Goal: Communication & Community: Ask a question

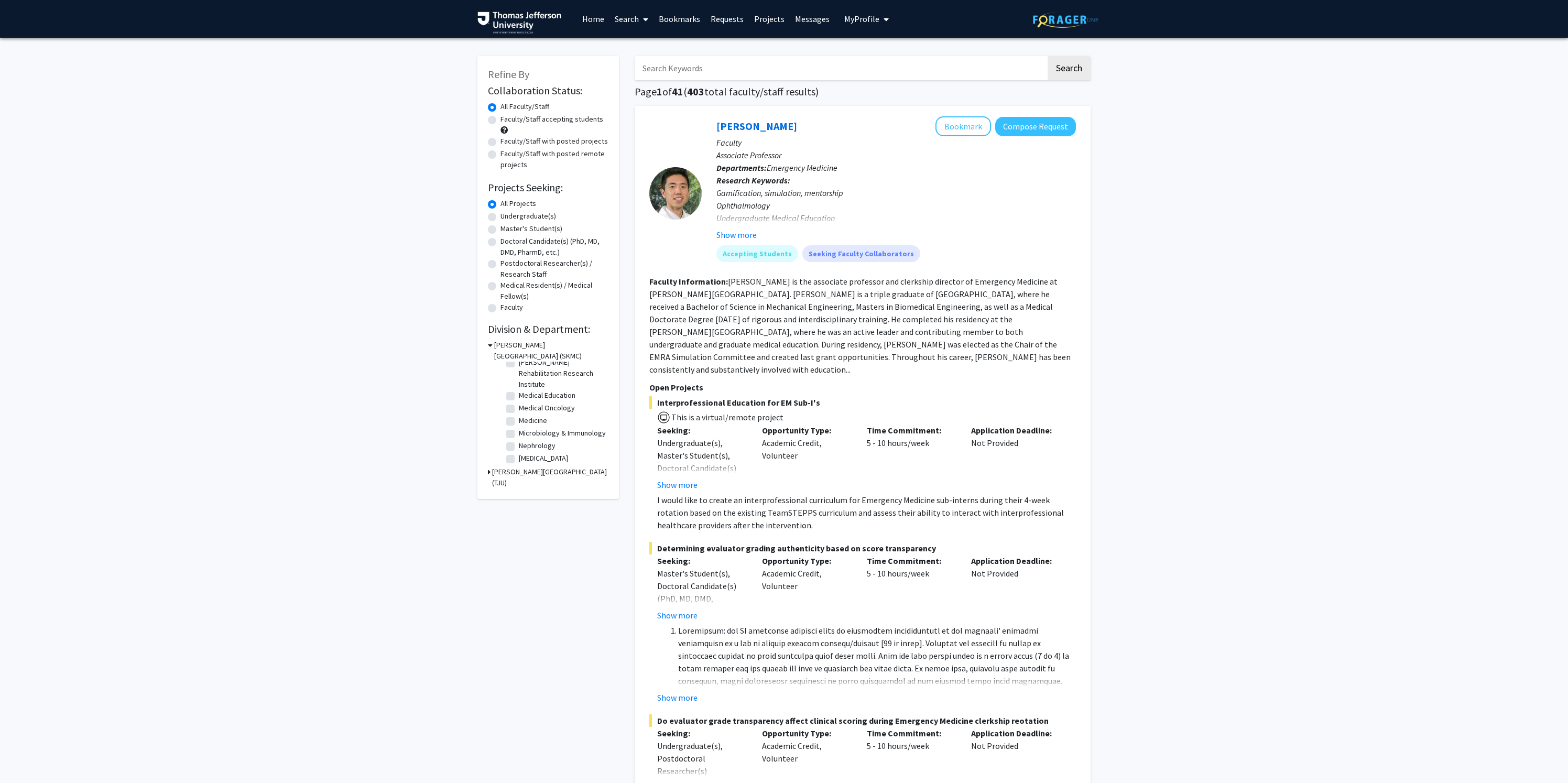
scroll to position [219, 0]
click at [519, 433] on label "[MEDICAL_DATA]" at bounding box center [543, 433] width 49 height 11
click at [519, 433] on input "[MEDICAL_DATA]" at bounding box center [522, 430] width 7 height 7
checkbox input "true"
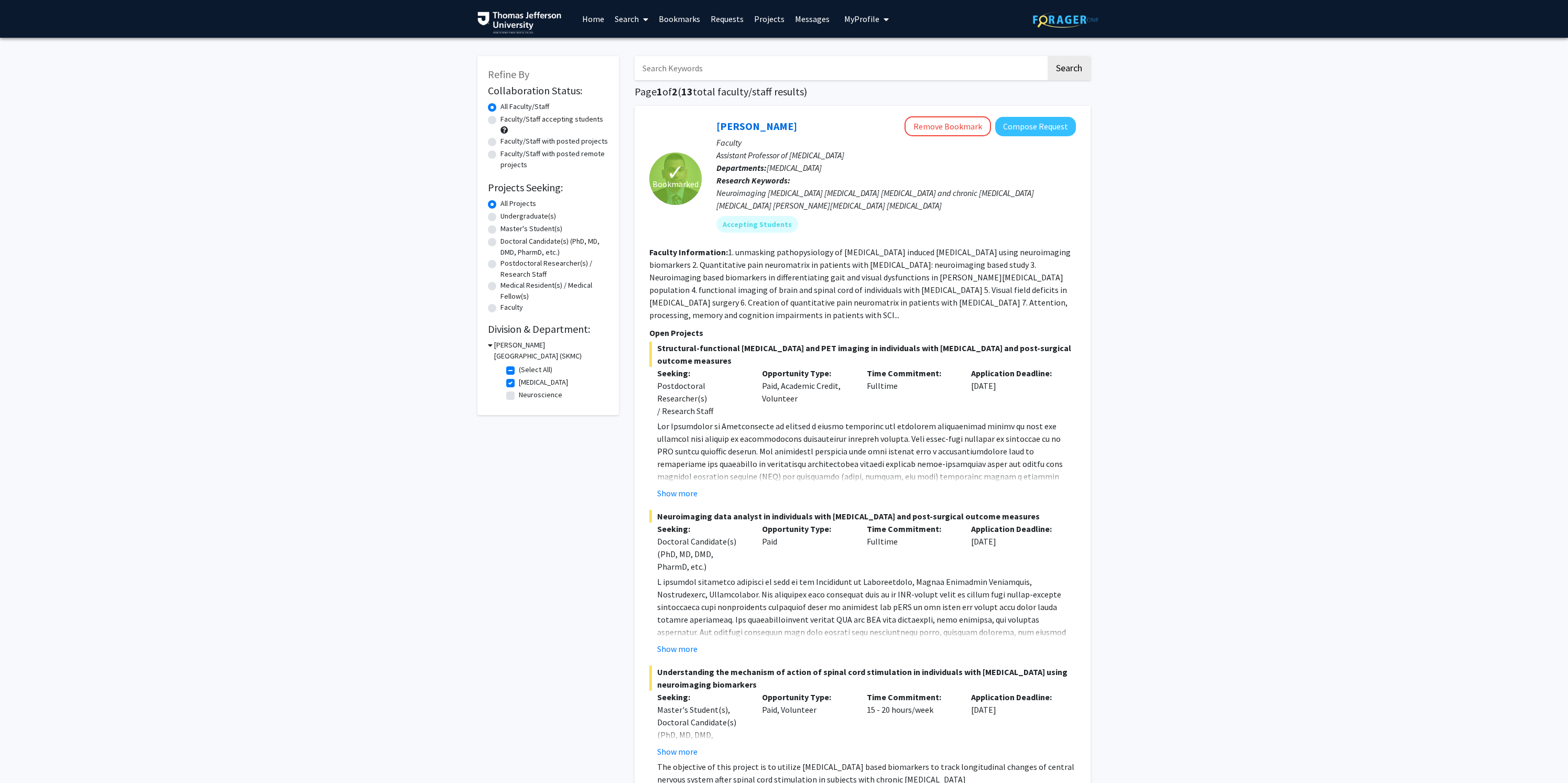
click at [519, 384] on label "[MEDICAL_DATA]" at bounding box center [543, 382] width 49 height 11
click at [519, 384] on input "[MEDICAL_DATA]" at bounding box center [522, 380] width 7 height 7
checkbox input "false"
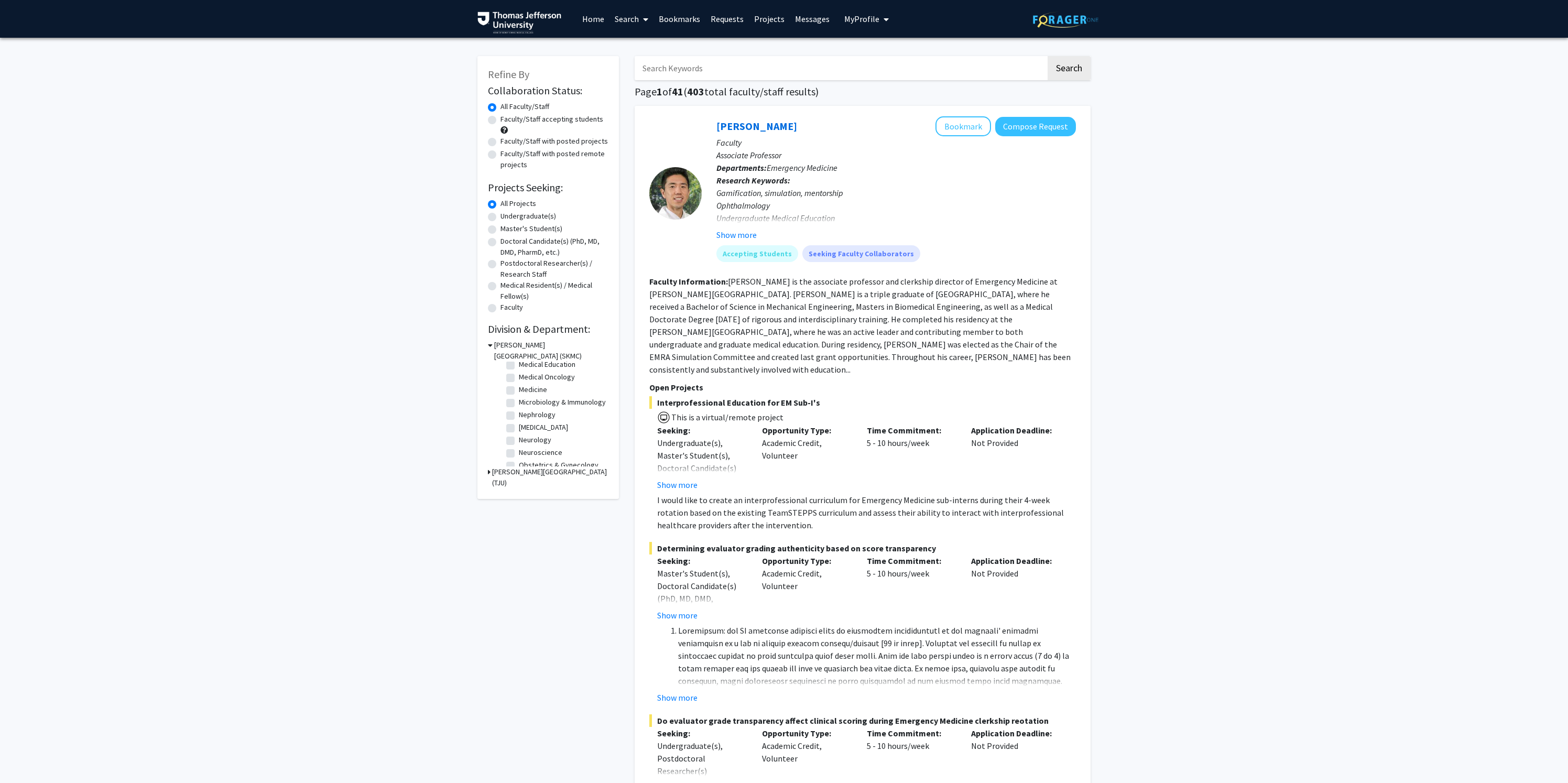
scroll to position [226, 0]
click at [519, 428] on label "[MEDICAL_DATA]" at bounding box center [543, 425] width 49 height 11
click at [519, 426] on input "[MEDICAL_DATA]" at bounding box center [522, 423] width 7 height 7
checkbox input "true"
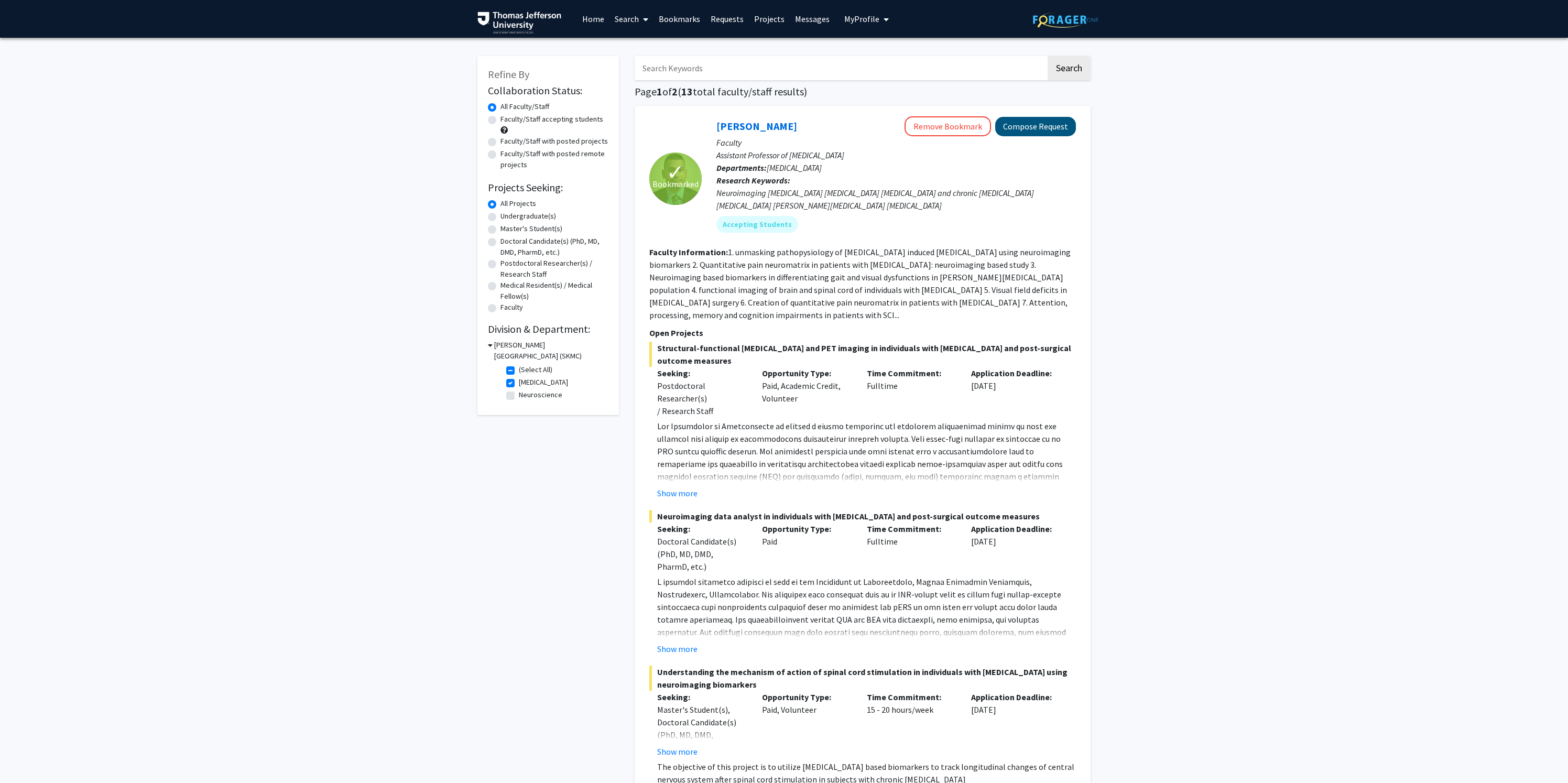
click at [1016, 122] on button "Compose Request" at bounding box center [1035, 127] width 81 height 19
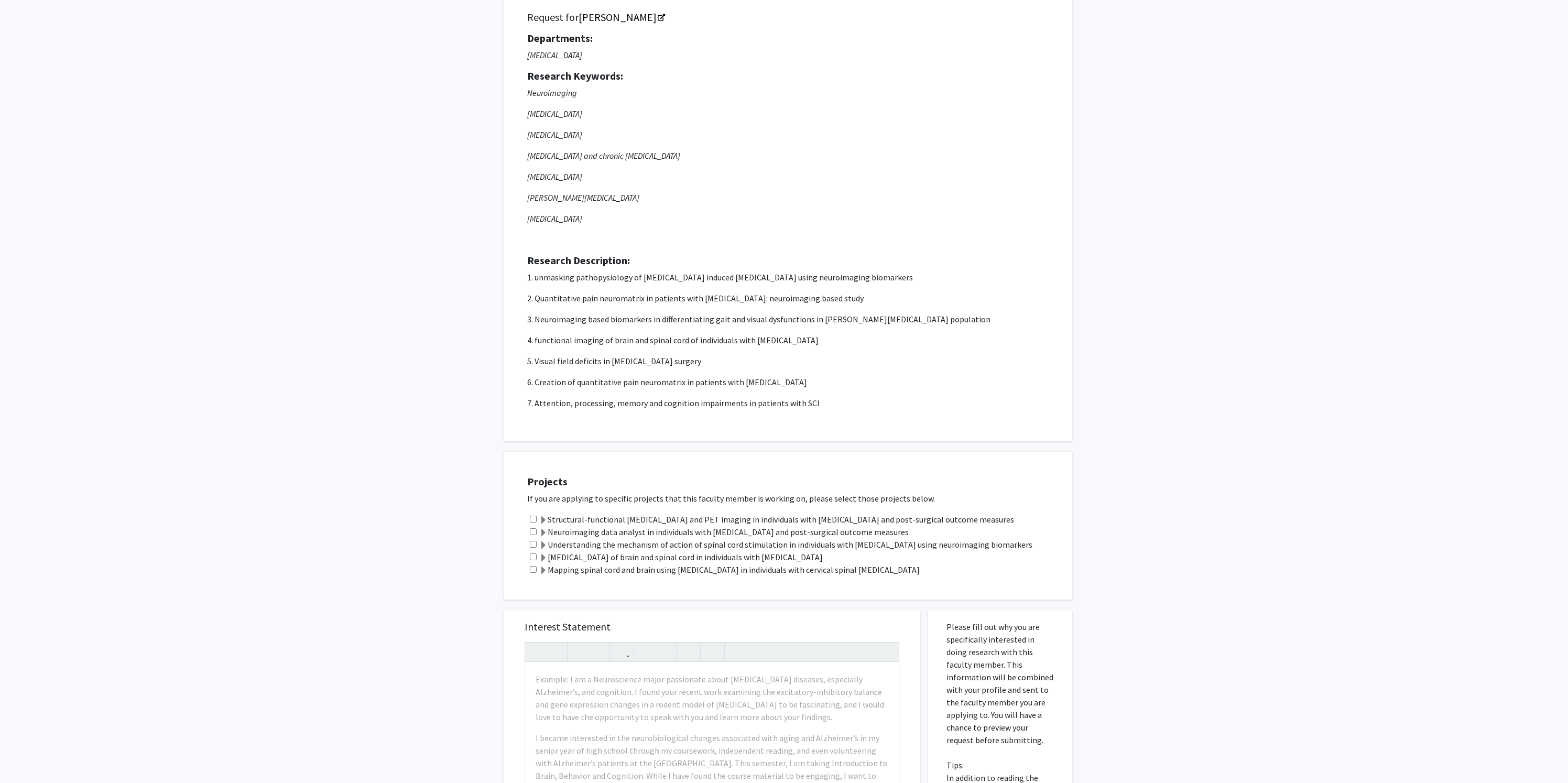
scroll to position [82, 0]
click at [575, 556] on label "[MEDICAL_DATA] of brain and spinal cord in individuals with [MEDICAL_DATA]" at bounding box center [681, 554] width 284 height 13
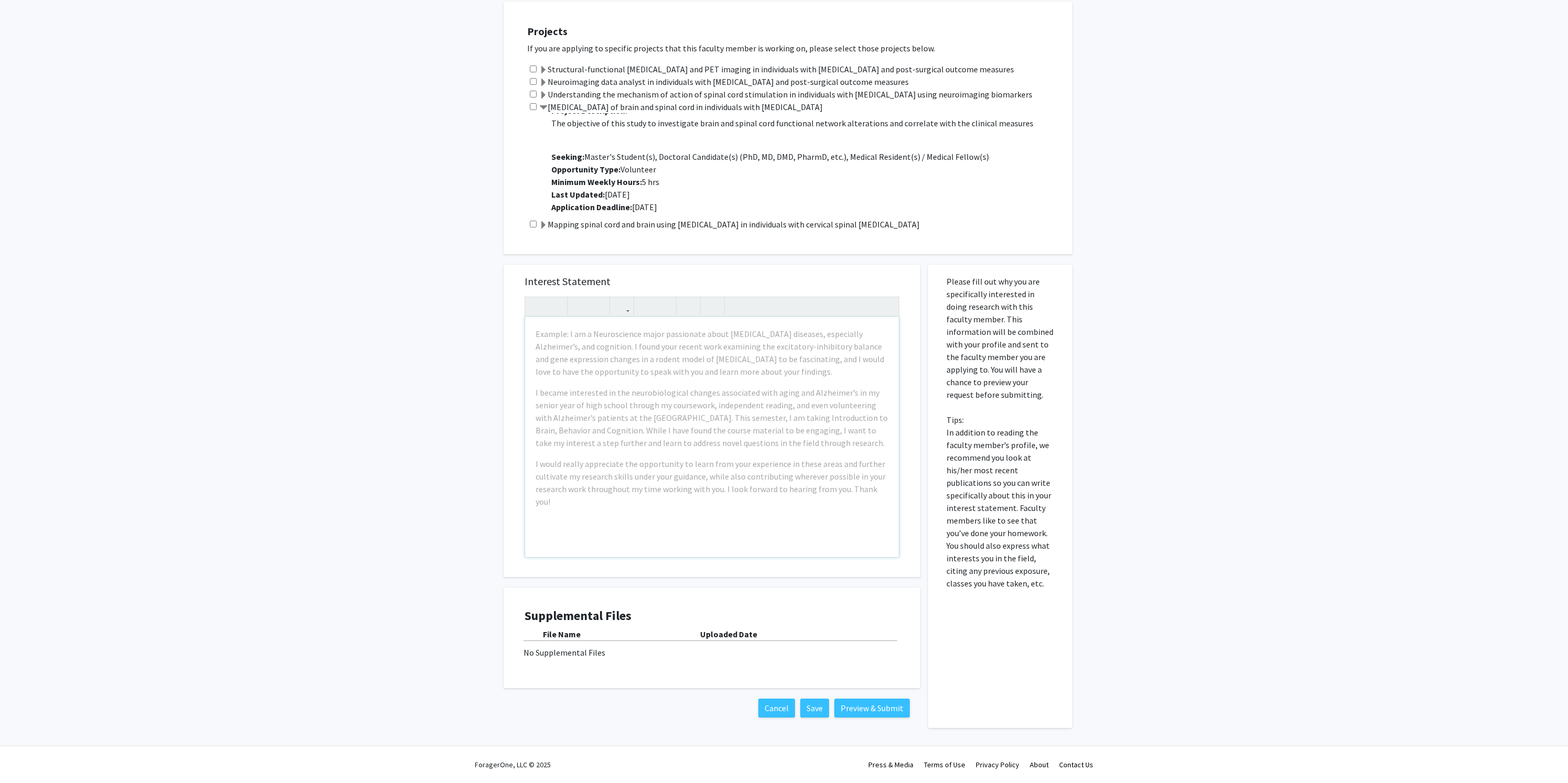
scroll to position [530, 0]
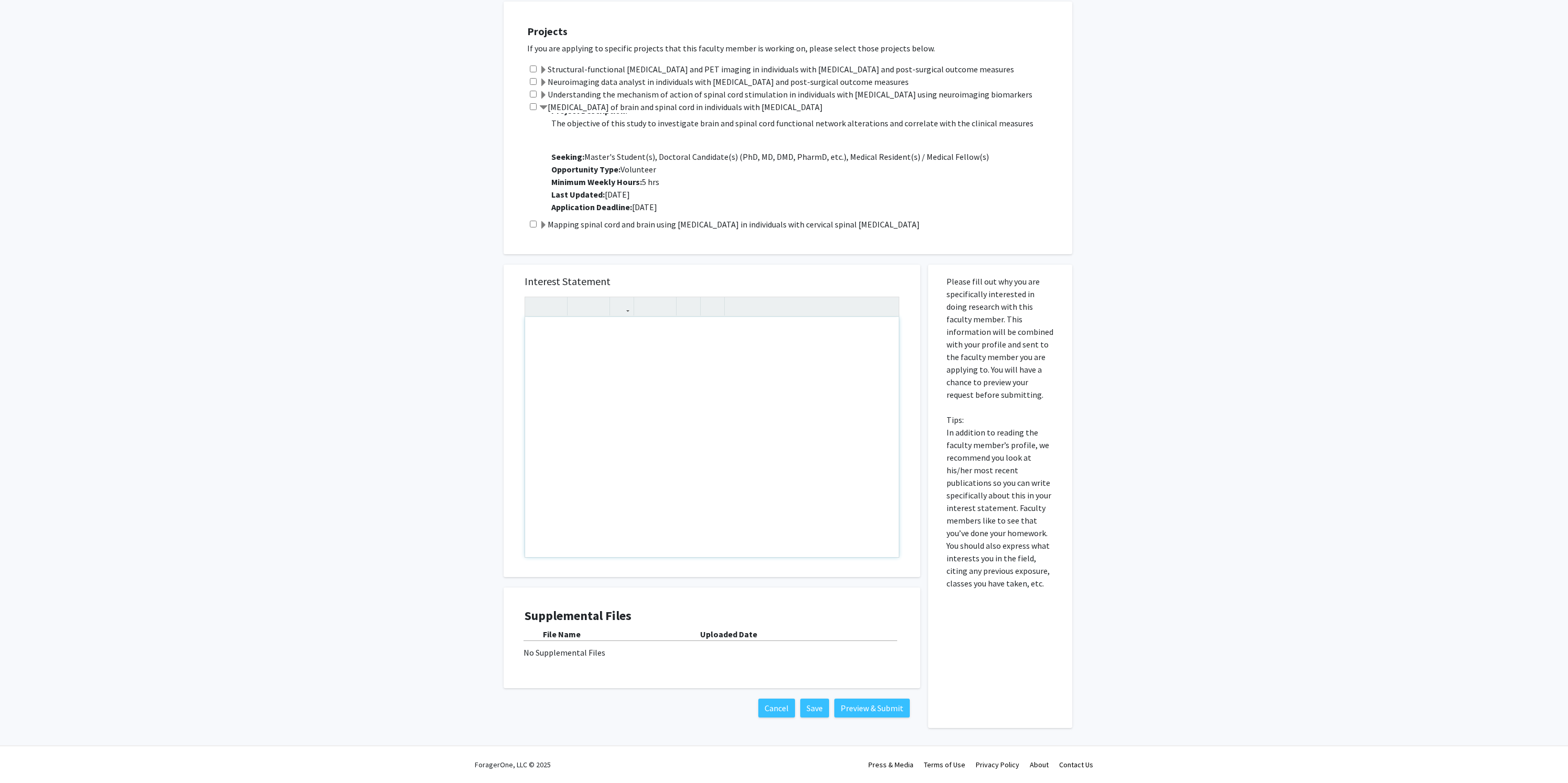
click at [597, 341] on div "Note to users with screen readers: Please press Alt+0 or Option+0 to deactivate…" at bounding box center [712, 437] width 374 height 240
paste div "Note to users with screen readers: Please press Alt+0 or Option+0 to deactivate…"
type textarea "<l>Ipsu Do. [Sita Cons],</a>&elit;<s>D ei t incid-utla etdolor magnaal en ADMI.…"
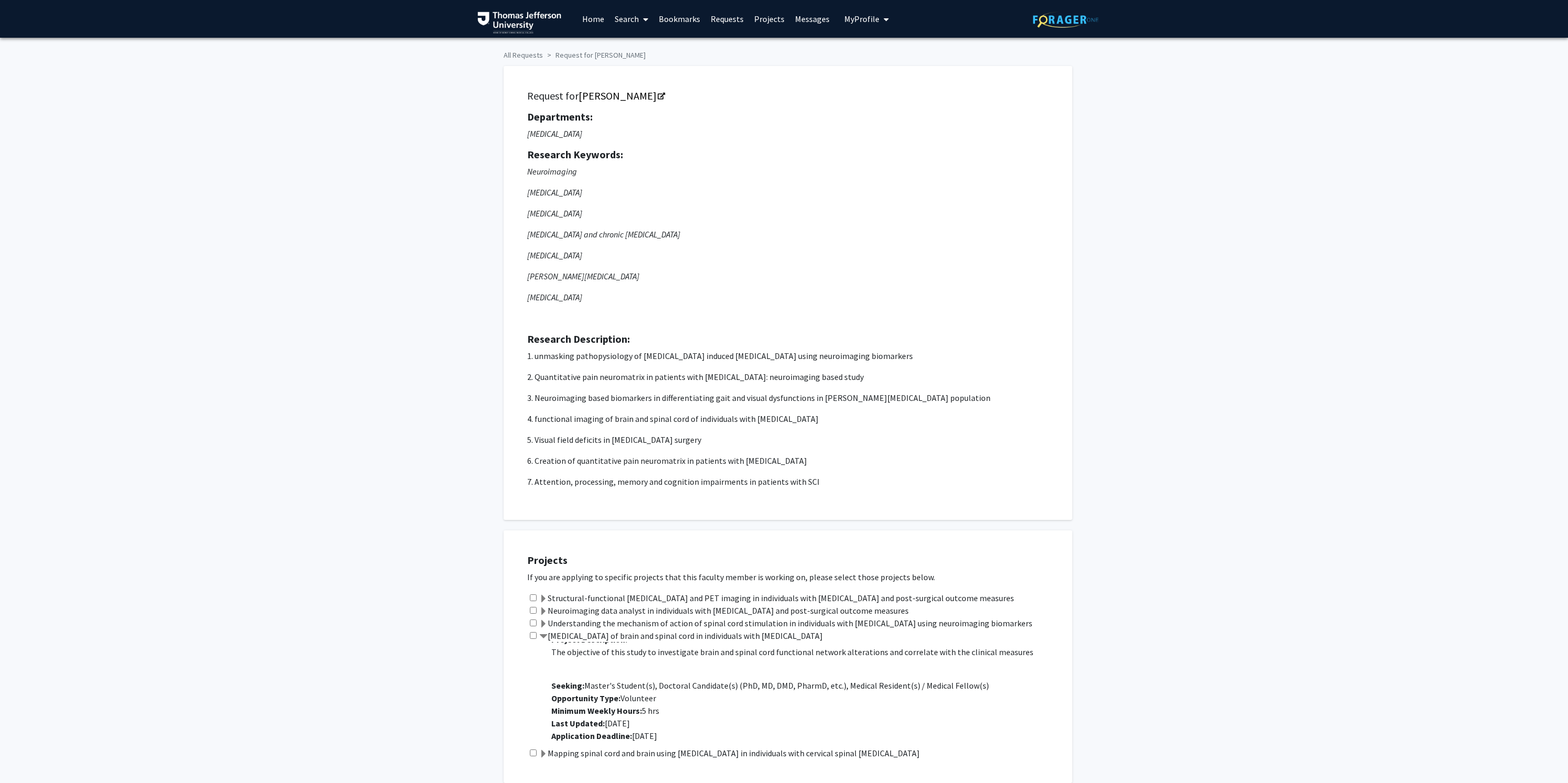
scroll to position [0, 0]
click at [658, 94] on icon "Opens in a new tab" at bounding box center [662, 96] width 7 height 7
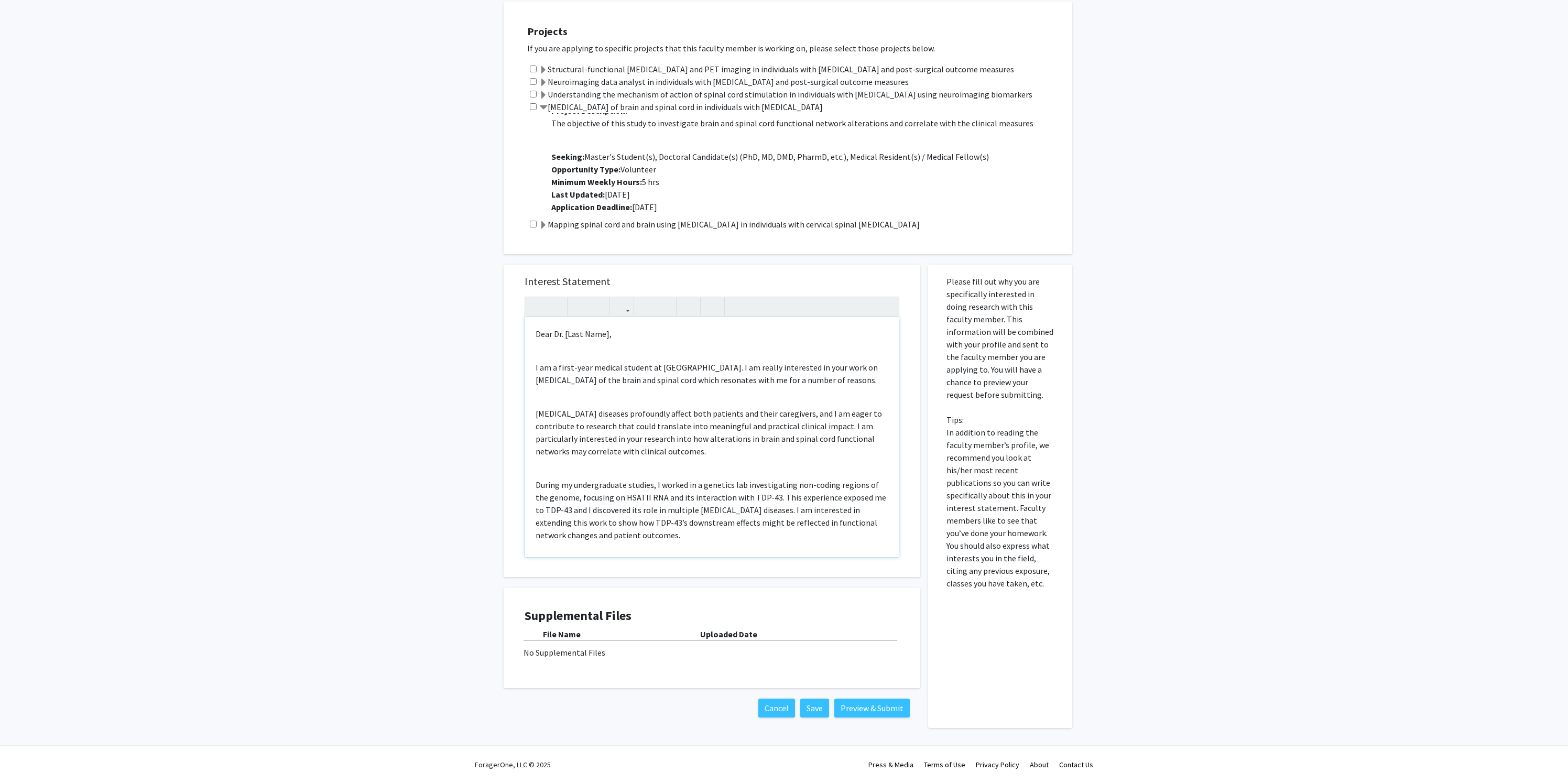
scroll to position [530, 0]
click at [575, 336] on p "Dear Dr. [Last Name]," at bounding box center [712, 334] width 352 height 13
drag, startPoint x: 565, startPoint y: 336, endPoint x: 607, endPoint y: 332, distance: 42.2
click at [607, 332] on p "Dear Dr. [Last Name]," at bounding box center [712, 334] width 352 height 13
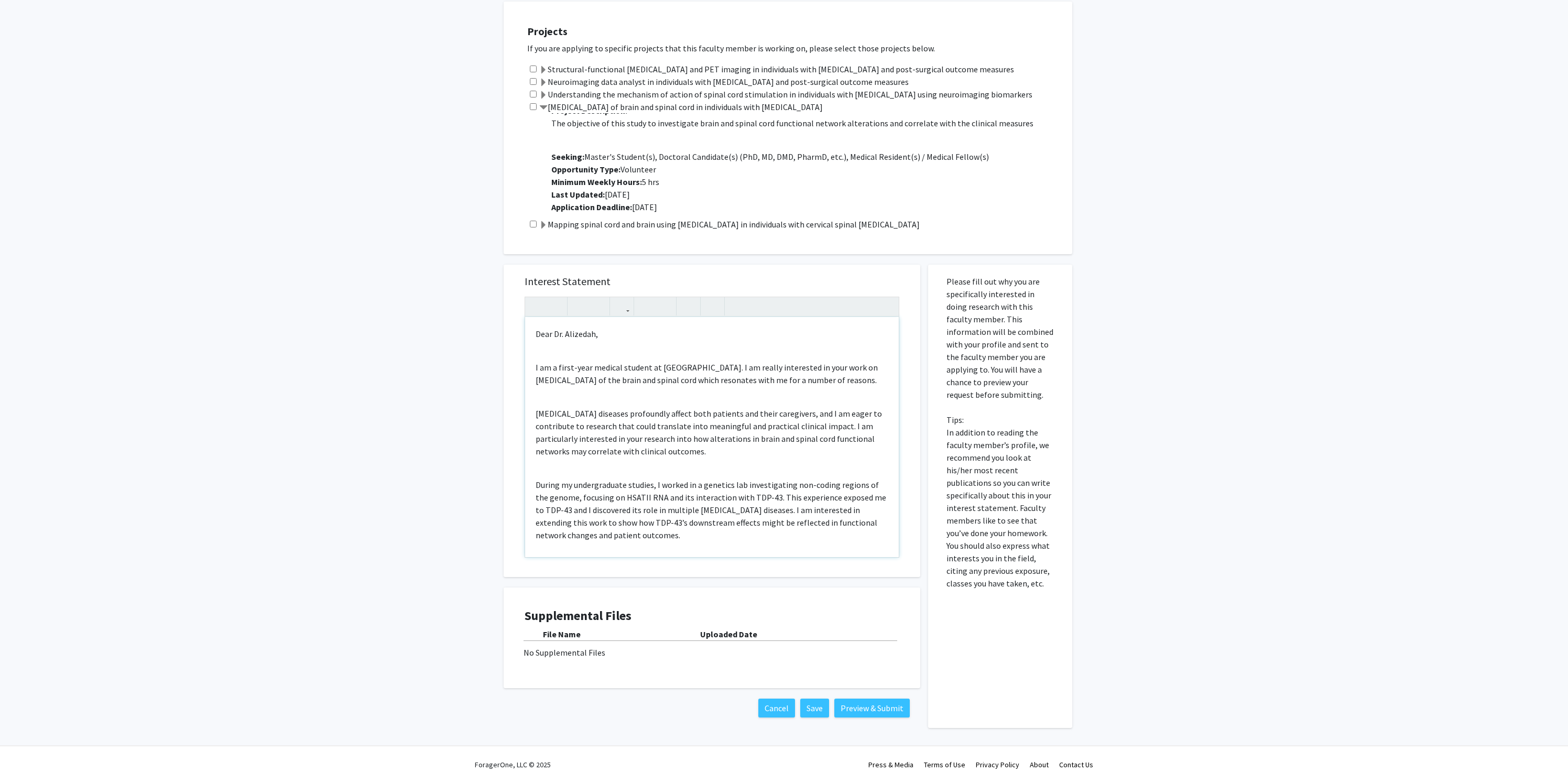
click at [539, 357] on div "Dear [PERSON_NAME], I am a first-year medical student at [GEOGRAPHIC_DATA]. I a…" at bounding box center [712, 437] width 374 height 240
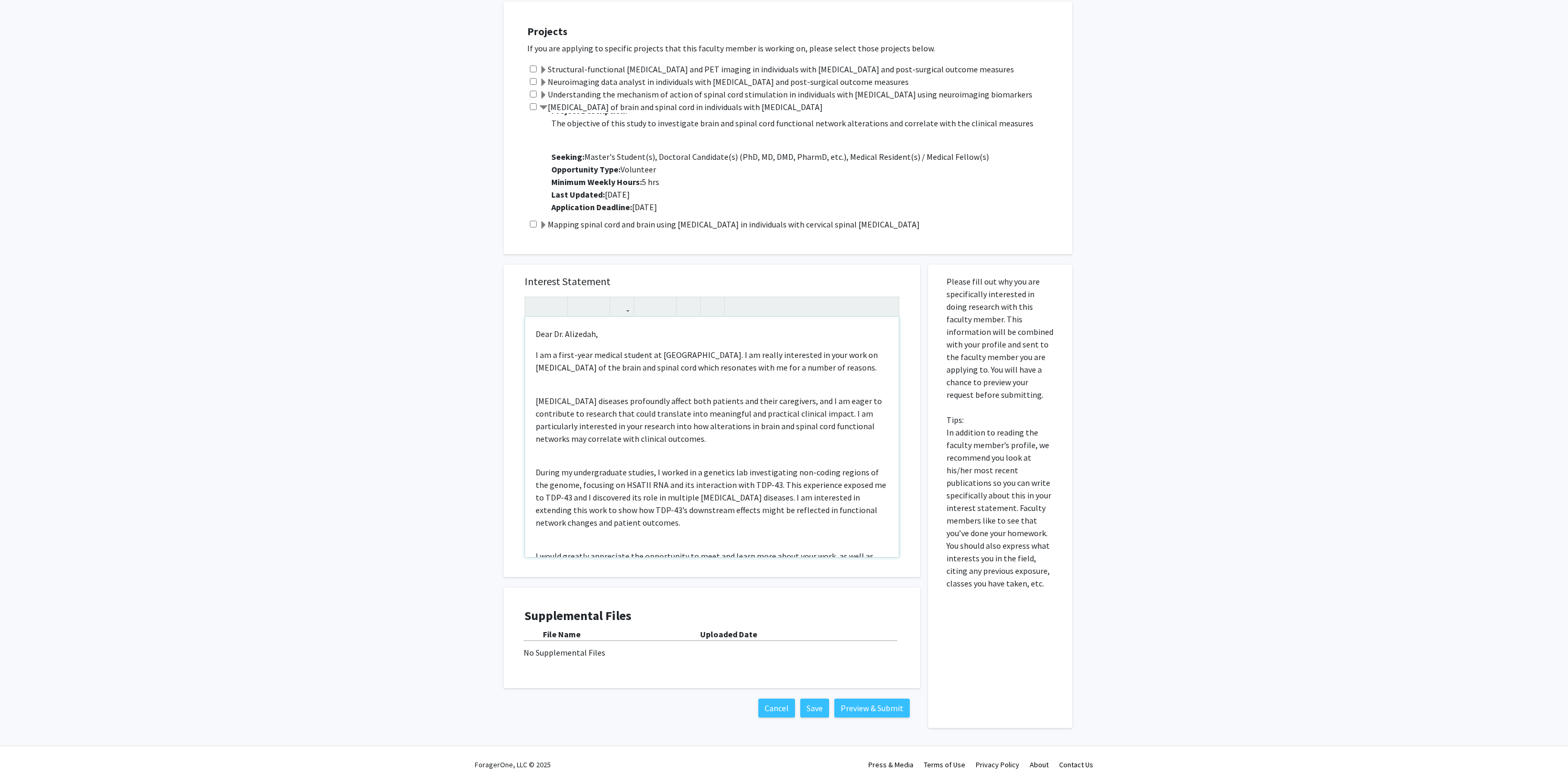
click at [562, 346] on div "Dear [PERSON_NAME], I am a first-year medical student at [GEOGRAPHIC_DATA]. I a…" at bounding box center [712, 437] width 374 height 240
click at [626, 346] on div "Dear [PERSON_NAME], I am a first-year medical student at [GEOGRAPHIC_DATA]. I a…" at bounding box center [712, 437] width 374 height 240
click at [682, 356] on p "I am a first-year medical student at [GEOGRAPHIC_DATA]. I am really interested …" at bounding box center [712, 361] width 352 height 25
drag, startPoint x: 684, startPoint y: 368, endPoint x: 854, endPoint y: 366, distance: 170.0
click at [854, 366] on p "I am a first-year medical student at [GEOGRAPHIC_DATA] and I am really interest…" at bounding box center [712, 361] width 352 height 25
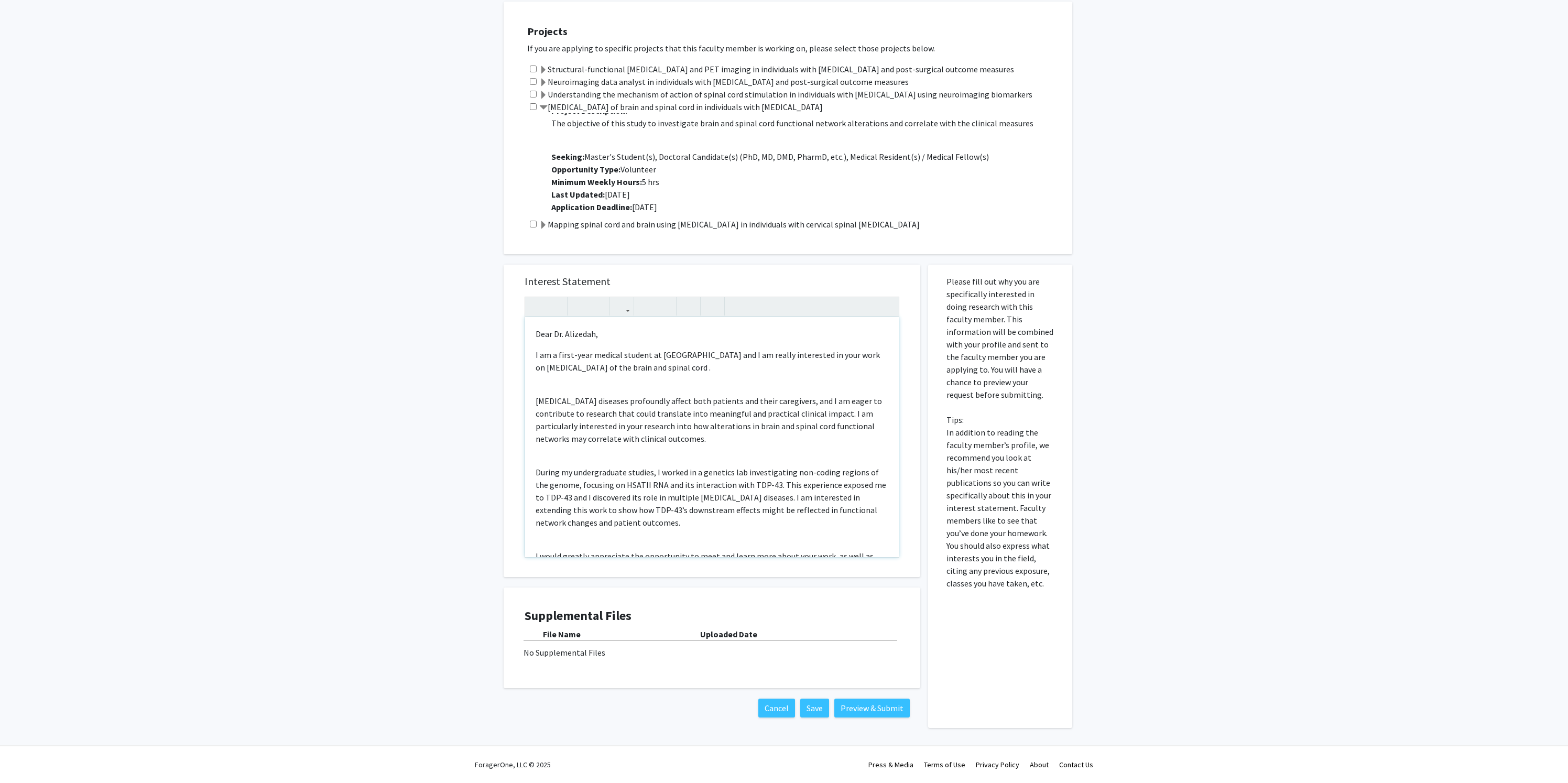
type textarea "<l>Ipsu Do. Sitametc,</a><e>S do e tempo-inci utlabor etdolor ma ALIQ eni A mi …"
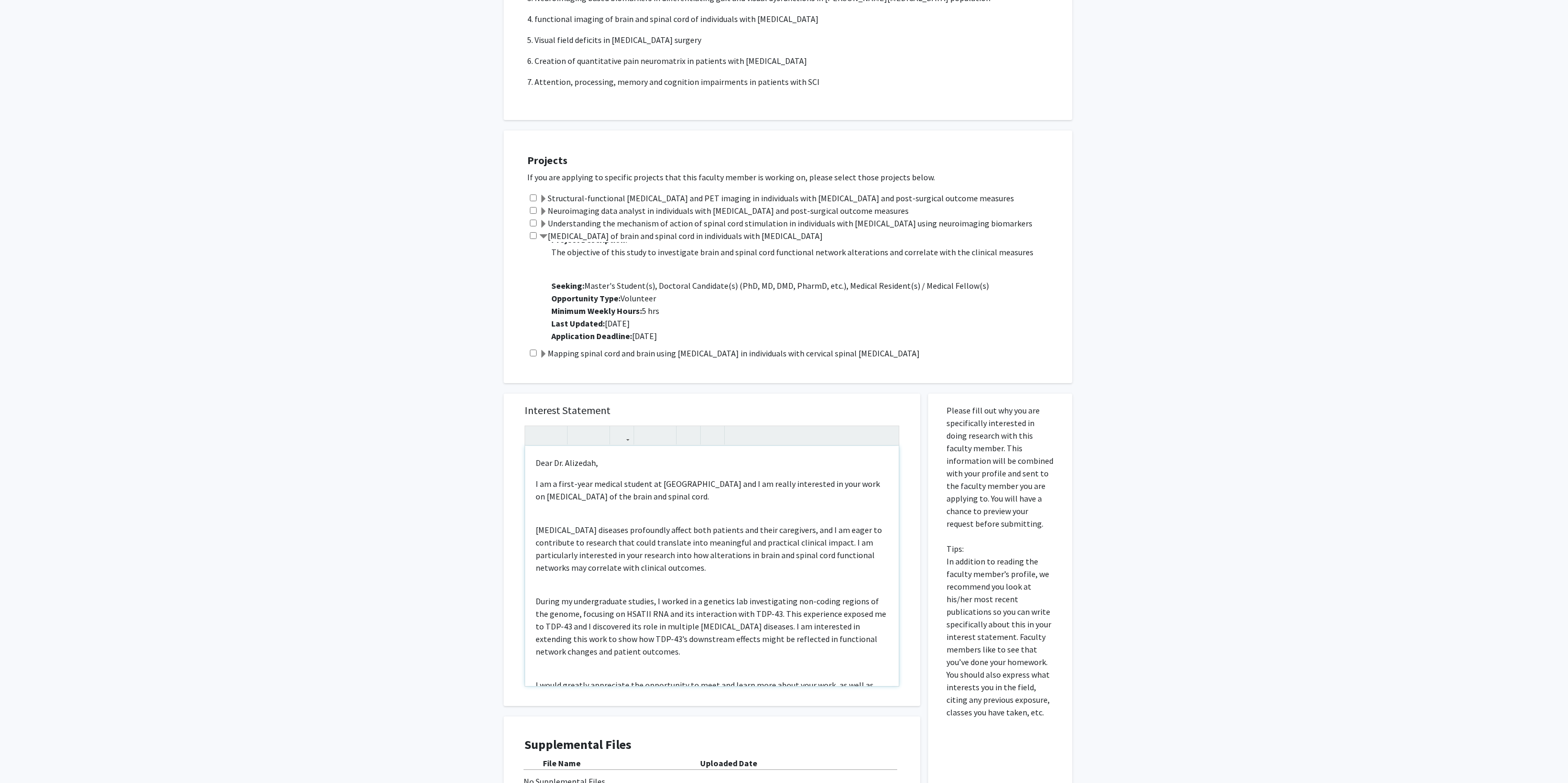
scroll to position [398, 0]
click at [531, 242] on input "checkbox" at bounding box center [533, 238] width 7 height 7
checkbox input "true"
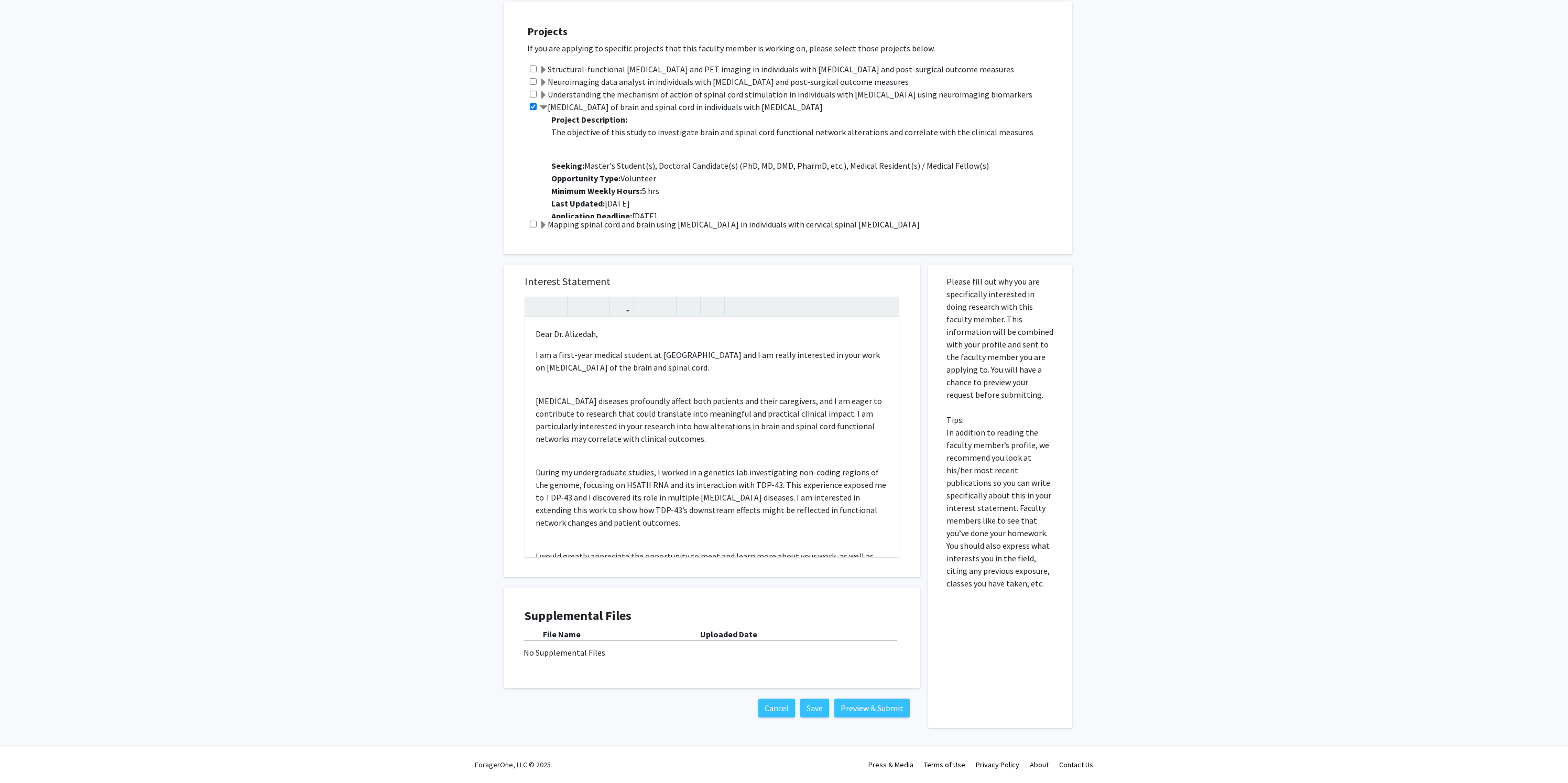
scroll to position [0, 0]
drag, startPoint x: 549, startPoint y: 107, endPoint x: 884, endPoint y: 107, distance: 335.0
click at [884, 107] on div "[MEDICAL_DATA] of brain and spinal cord in individuals with [MEDICAL_DATA] Proj…" at bounding box center [794, 159] width 534 height 118
click at [1071, 335] on div "Please fill out why you are specifically interested in doing research with this…" at bounding box center [1000, 496] width 144 height 463
click at [552, 389] on div "Dear Dr. Alizedah, I am a first-year medical student at [GEOGRAPHIC_DATA] and I…" at bounding box center [712, 437] width 374 height 240
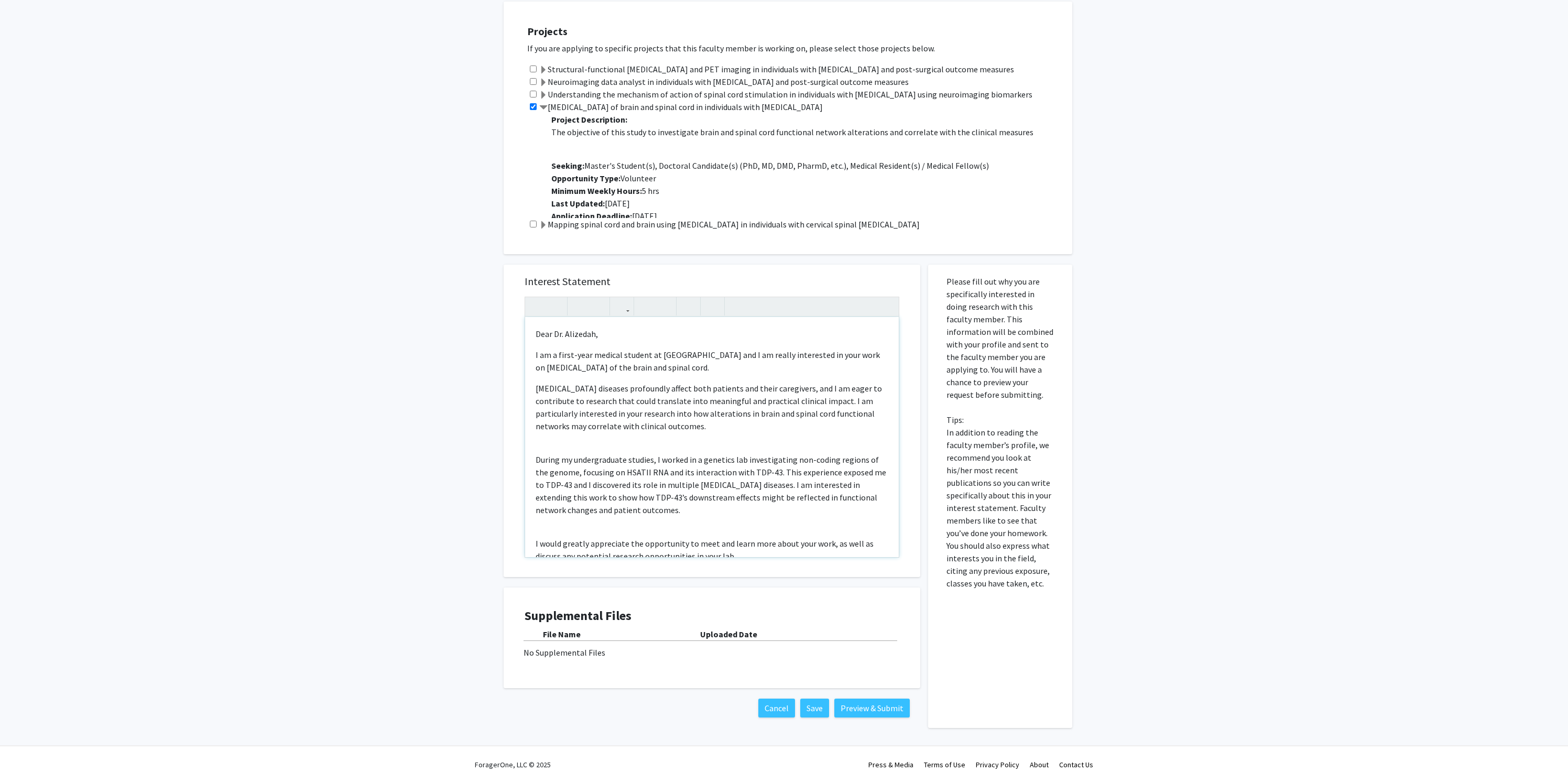
click at [696, 403] on p "[MEDICAL_DATA] diseases profoundly affect both patients and their caregivers, a…" at bounding box center [712, 407] width 352 height 51
click at [586, 443] on div "Dear Dr. Alizedah, I am a first-year medical student at [GEOGRAPHIC_DATA] and I…" at bounding box center [712, 437] width 374 height 240
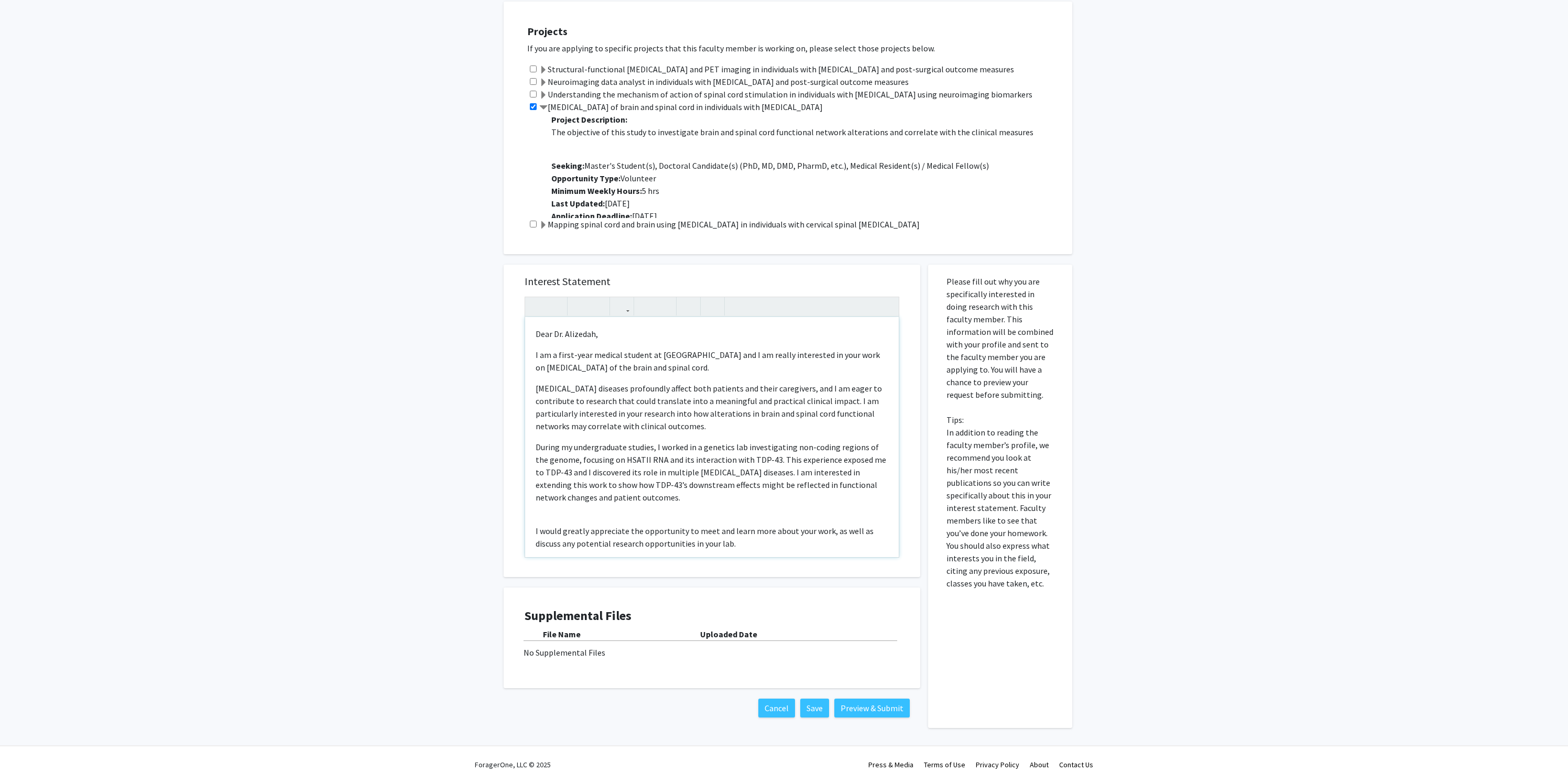
click at [849, 402] on p "[MEDICAL_DATA] diseases profoundly affect both patients and their caregivers, a…" at bounding box center [712, 407] width 352 height 51
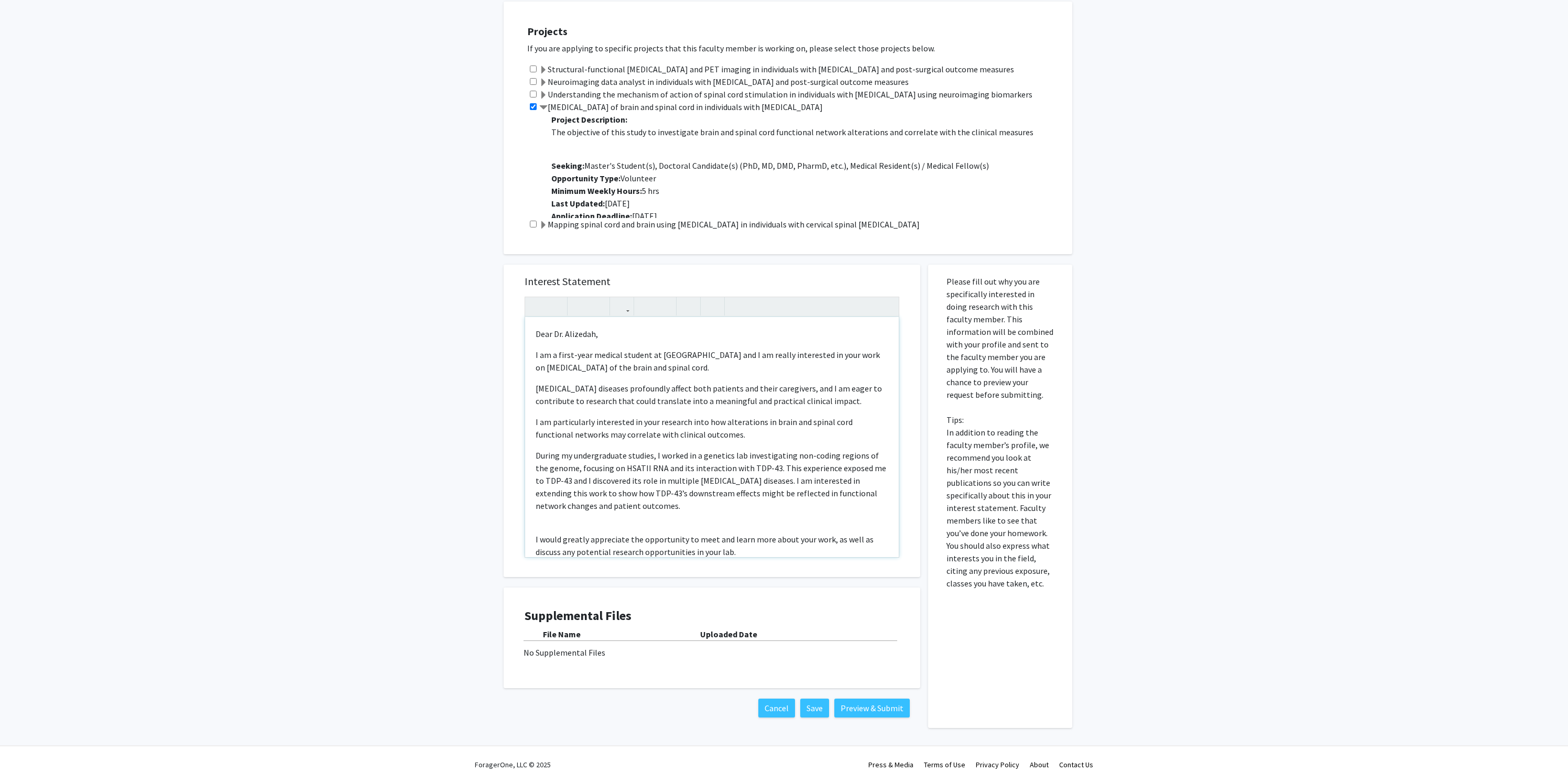
click at [531, 457] on div "Dear Dr. Alizedah, I am a first-year medical student at [GEOGRAPHIC_DATA] and I…" at bounding box center [712, 437] width 374 height 240
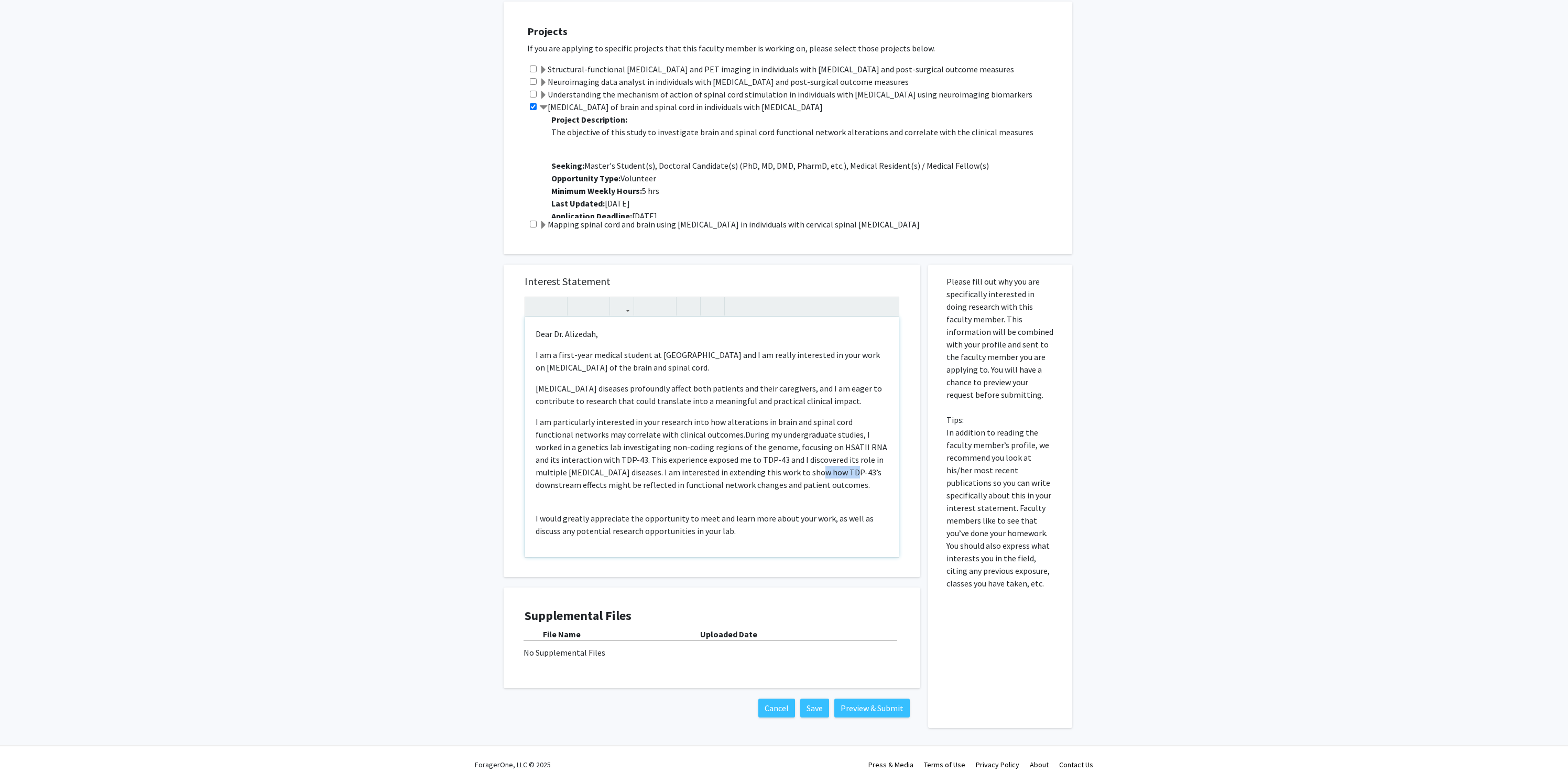
drag, startPoint x: 779, startPoint y: 473, endPoint x: 814, endPoint y: 473, distance: 35.0
click at [814, 473] on span "During my undergraduate studies, I worked in a genetics lab investigating non-c…" at bounding box center [712, 460] width 352 height 61
click at [578, 507] on div "Dear Dr. Alizedah, I am a first-year medical student at [GEOGRAPHIC_DATA] and I…" at bounding box center [712, 437] width 374 height 240
click at [613, 505] on p "I would greatly appreciate the opportunity to meet and learn more about your wo…" at bounding box center [712, 511] width 352 height 25
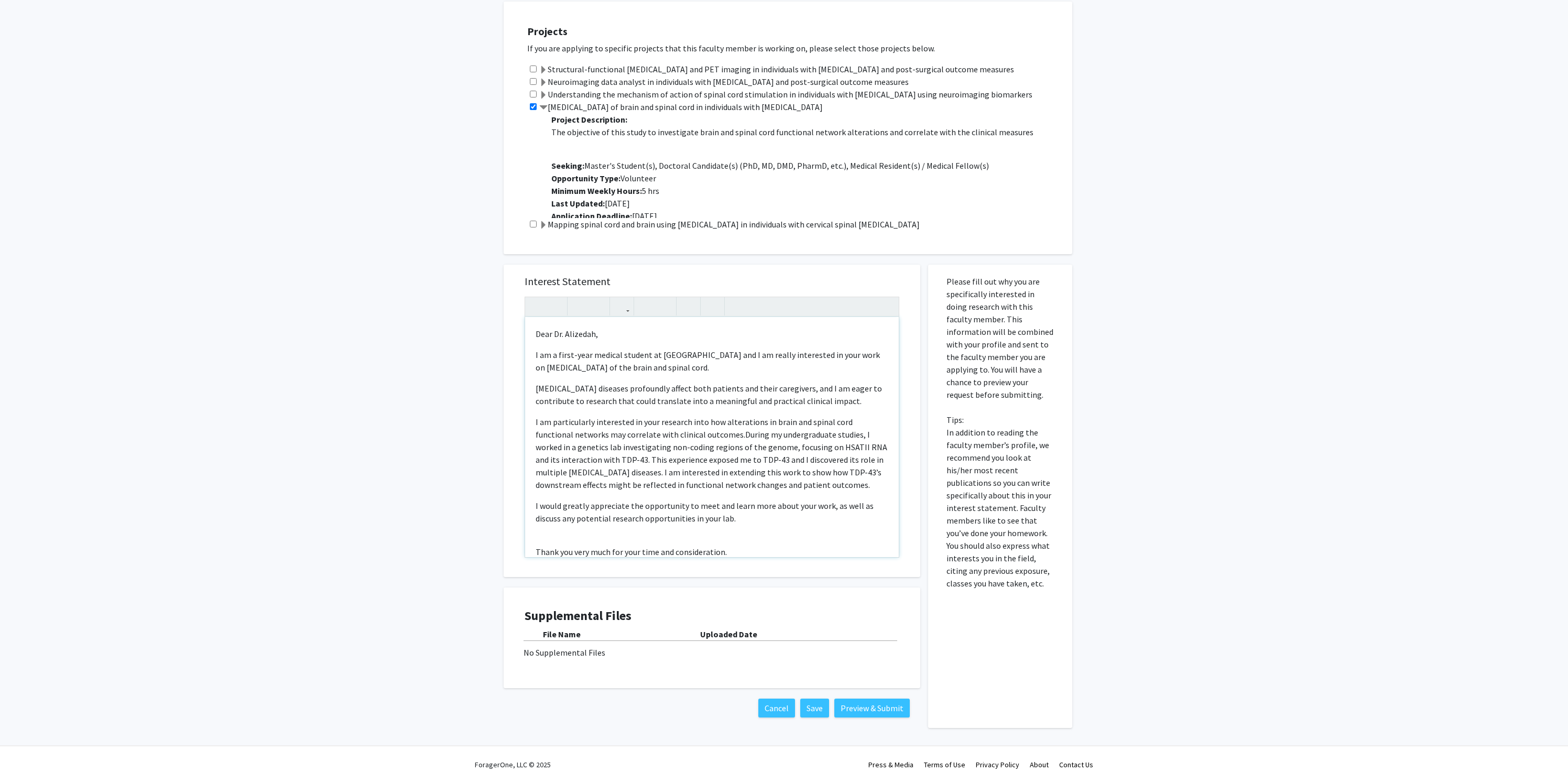
click at [572, 507] on p "I would greatly appreciate the opportunity to meet and learn more about your wo…" at bounding box center [712, 511] width 352 height 25
drag, startPoint x: 562, startPoint y: 507, endPoint x: 626, endPoint y: 501, distance: 64.3
click at [626, 501] on p "I would greatly appreciate the opportunity to meet and learn more about your wo…" at bounding box center [712, 511] width 352 height 25
click at [552, 537] on div "Dear Dr. Alizedah, I am a first-year medical student at [GEOGRAPHIC_DATA] and I…" at bounding box center [712, 437] width 374 height 240
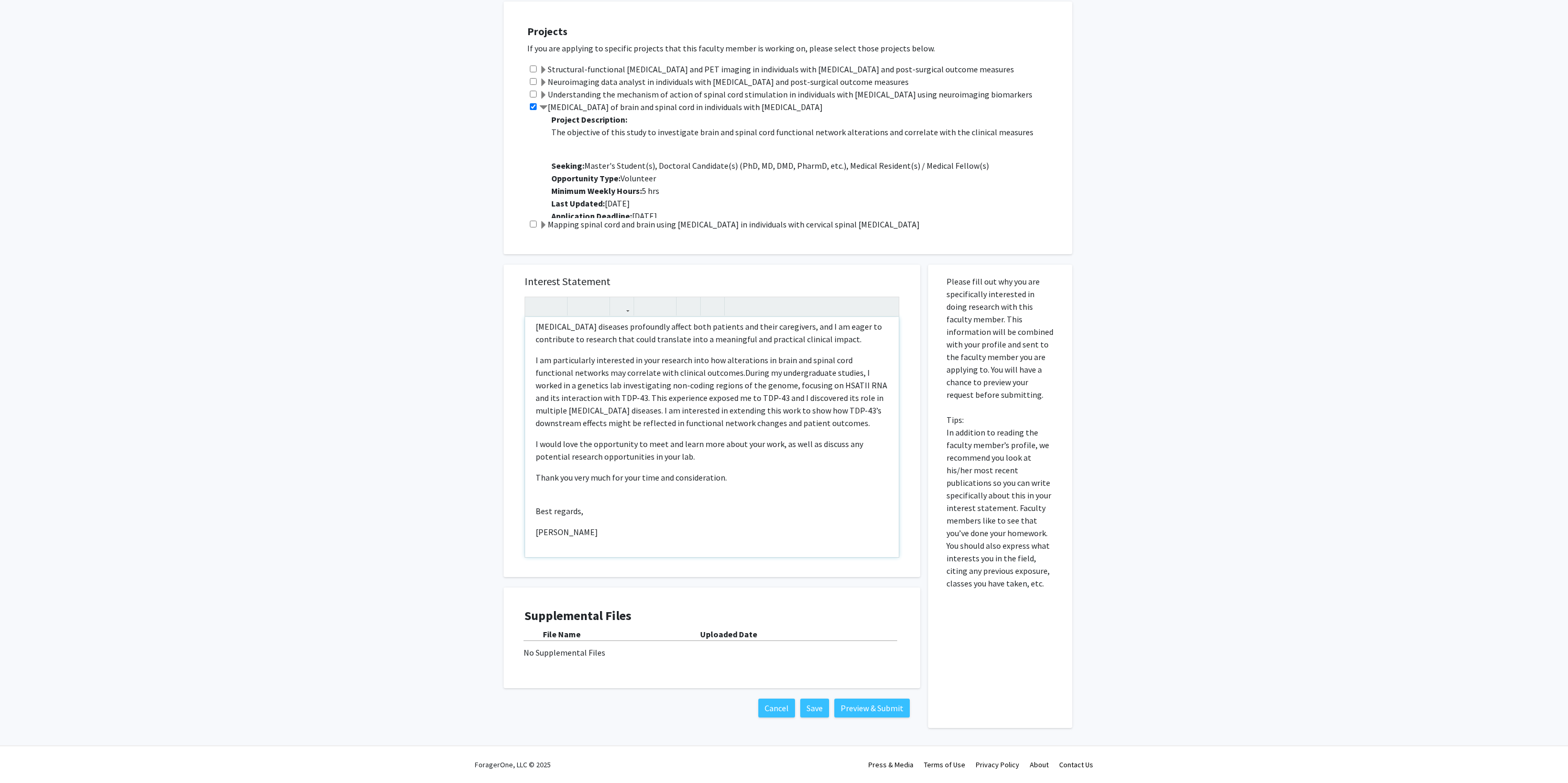
click at [536, 495] on div "Dear Dr. Alizedah, I am a first-year medical student at [GEOGRAPHIC_DATA] and I…" at bounding box center [712, 437] width 374 height 240
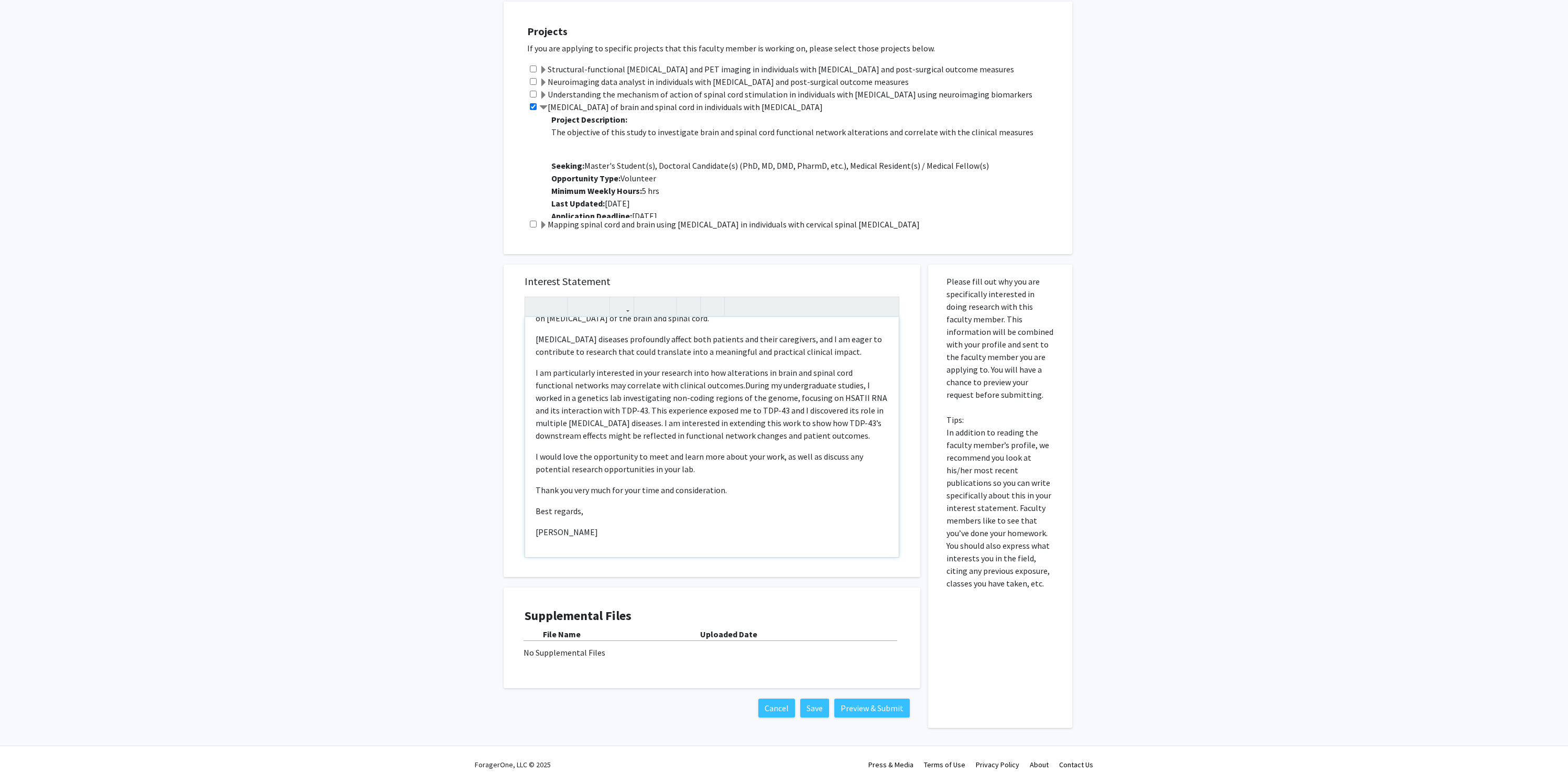
scroll to position [49, 0]
click at [545, 511] on p "Best regards," at bounding box center [712, 511] width 352 height 13
click at [568, 508] on p "Best regards," at bounding box center [712, 511] width 352 height 13
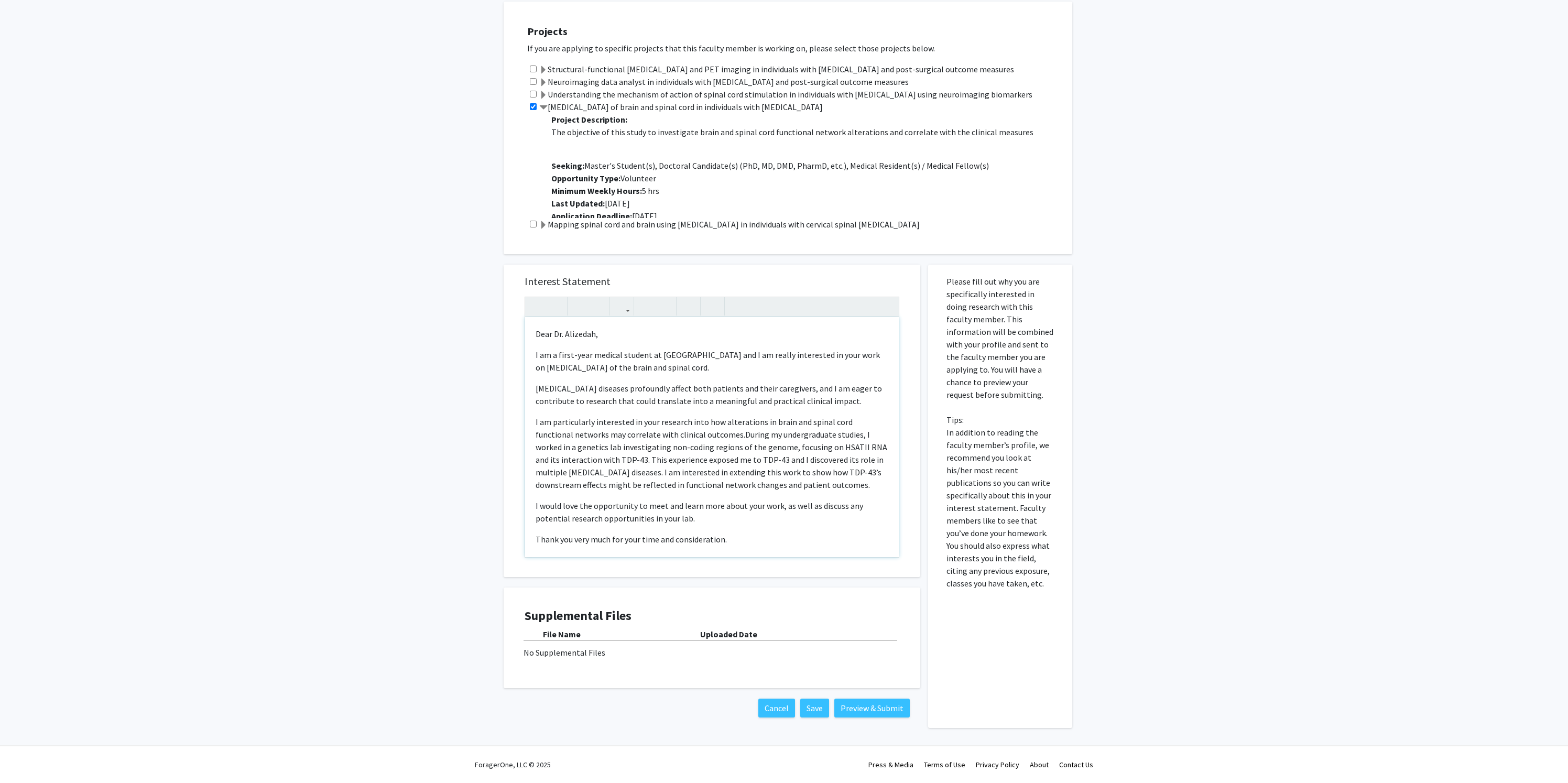
scroll to position [0, 0]
click at [715, 659] on div "Supplemental Files File Name Uploaded Date No Supplemental Files" at bounding box center [712, 638] width 375 height 58
click at [593, 659] on div "Supplemental Files File Name Uploaded Date No Supplemental Files" at bounding box center [712, 638] width 375 height 58
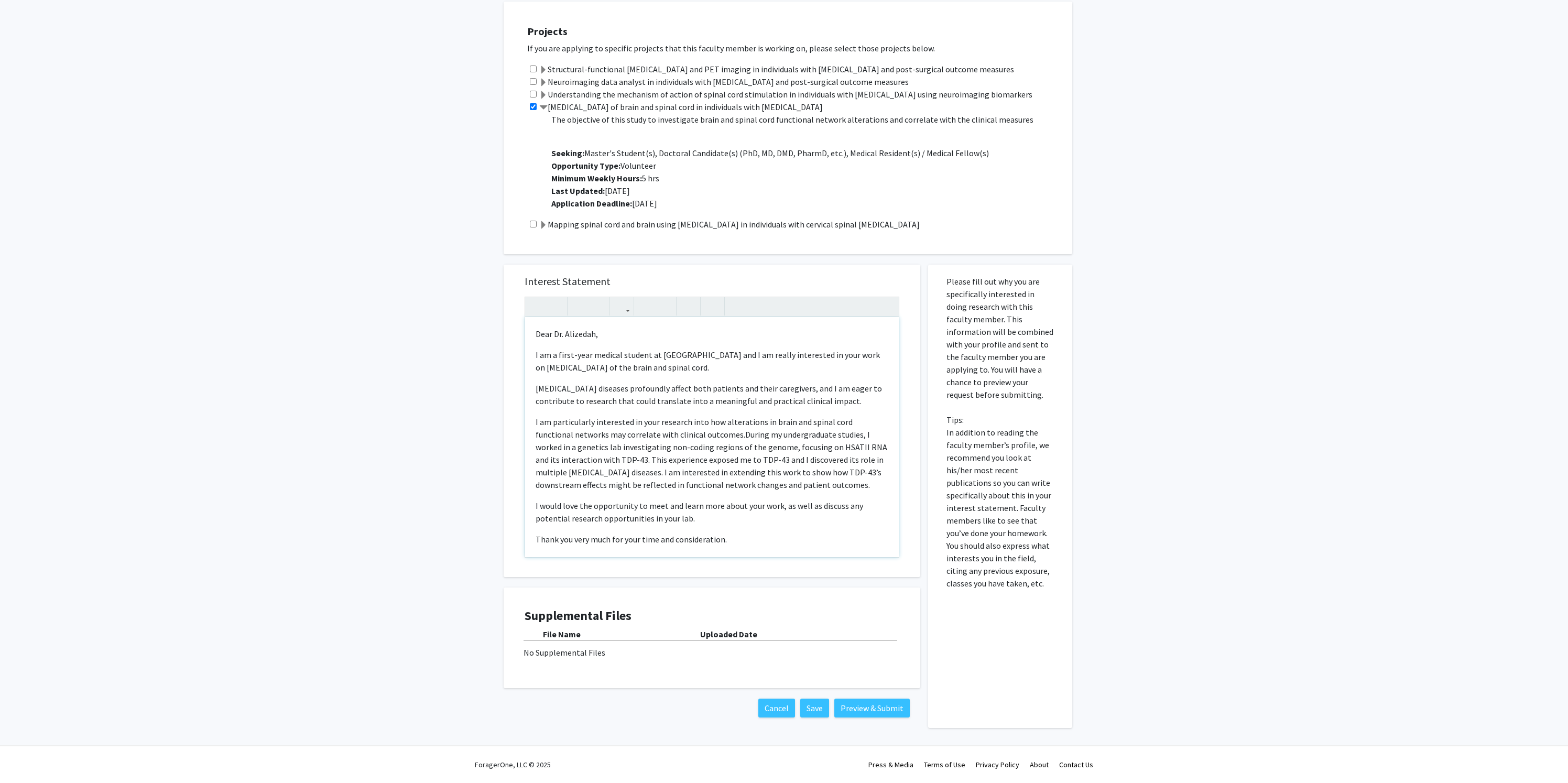
scroll to position [530, 0]
click at [541, 105] on span at bounding box center [544, 108] width 9 height 9
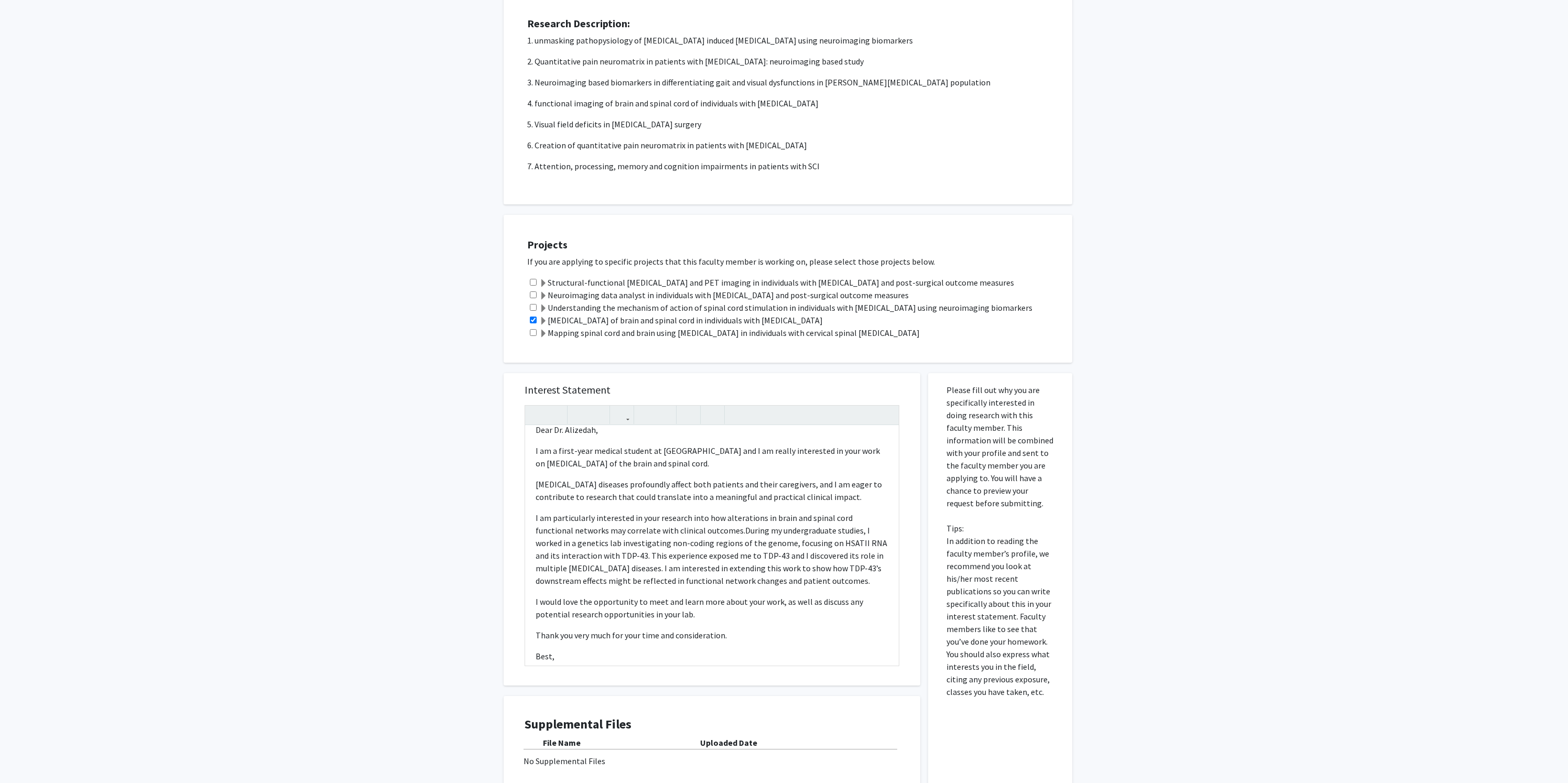
scroll to position [14, 0]
click at [538, 465] on p "I am a first-year medical student at [GEOGRAPHIC_DATA] and I am really interest…" at bounding box center [712, 455] width 352 height 25
click at [828, 452] on p "I am a first-year medical student at [GEOGRAPHIC_DATA] and I am really interest…" at bounding box center [712, 455] width 352 height 25
click at [544, 320] on span at bounding box center [544, 321] width 9 height 9
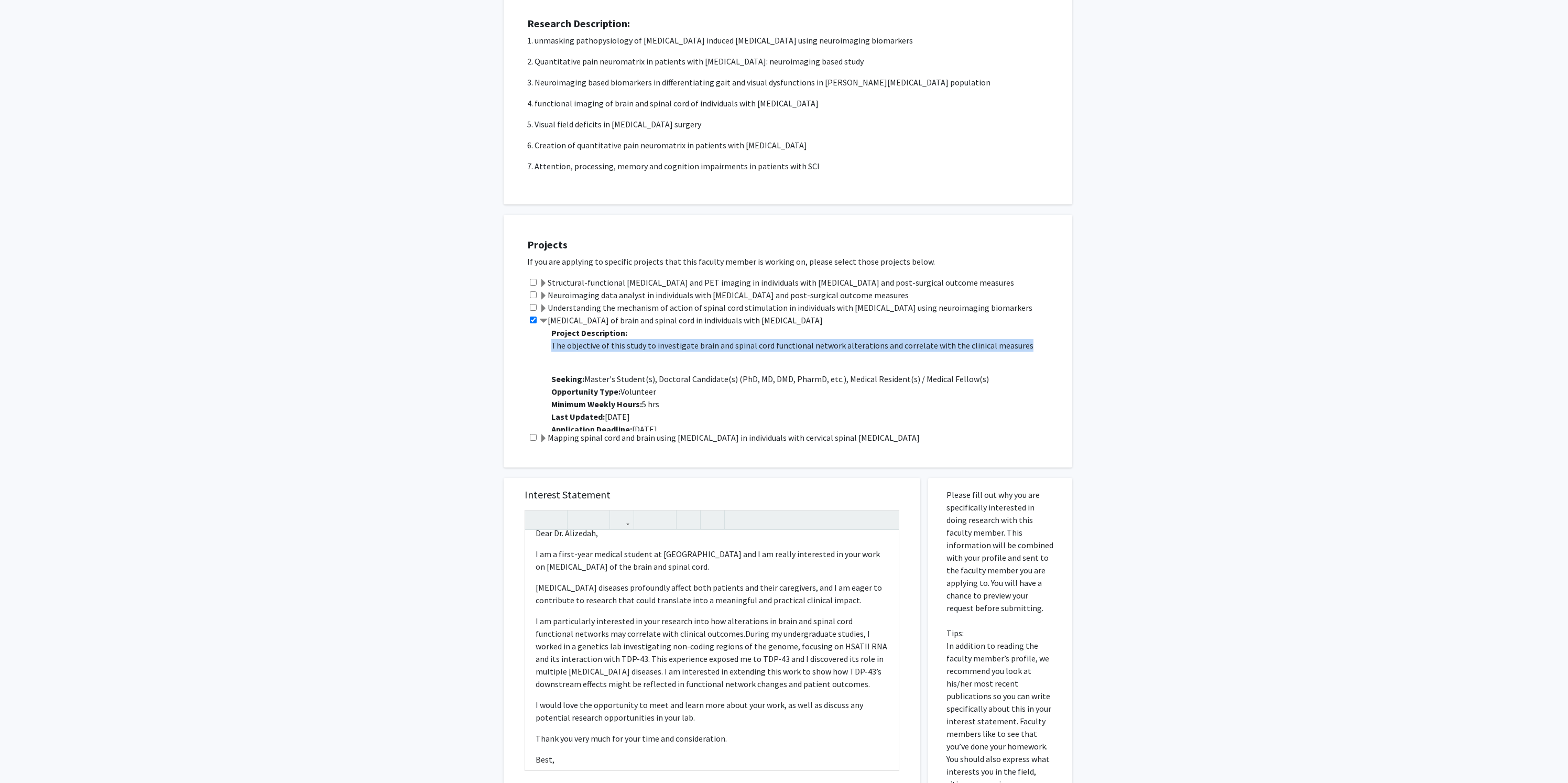
scroll to position [315, 0]
drag, startPoint x: 1015, startPoint y: 349, endPoint x: 537, endPoint y: 353, distance: 478.0
click at [537, 353] on div "[MEDICAL_DATA] of brain and spinal cord in individuals with [MEDICAL_DATA] Proj…" at bounding box center [794, 373] width 534 height 118
drag, startPoint x: 545, startPoint y: 345, endPoint x: 1015, endPoint y: 350, distance: 470.0
click at [1015, 350] on div "Project Description: The objective of this study to investigate brain and spina…" at bounding box center [802, 379] width 519 height 105
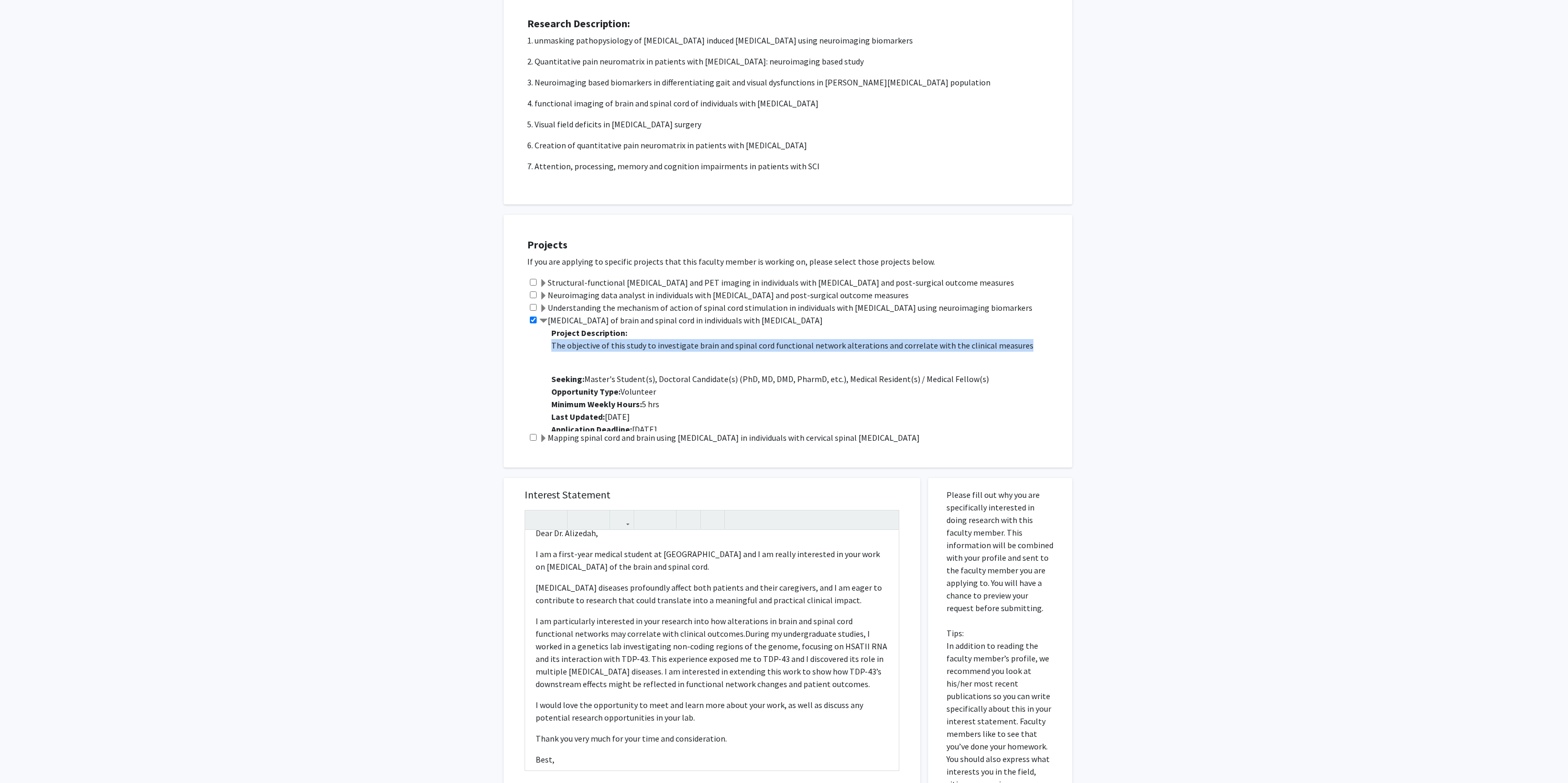
copy p "The objective of this study to investigate brain and spinal cord functional net…"
click at [541, 673] on span "During my undergraduate studies, I worked in a genetics lab investigating non-c…" at bounding box center [712, 659] width 352 height 61
click at [787, 673] on span "During my undergraduate studies, I worked in a genetics lab investigating non-c…" at bounding box center [712, 659] width 352 height 61
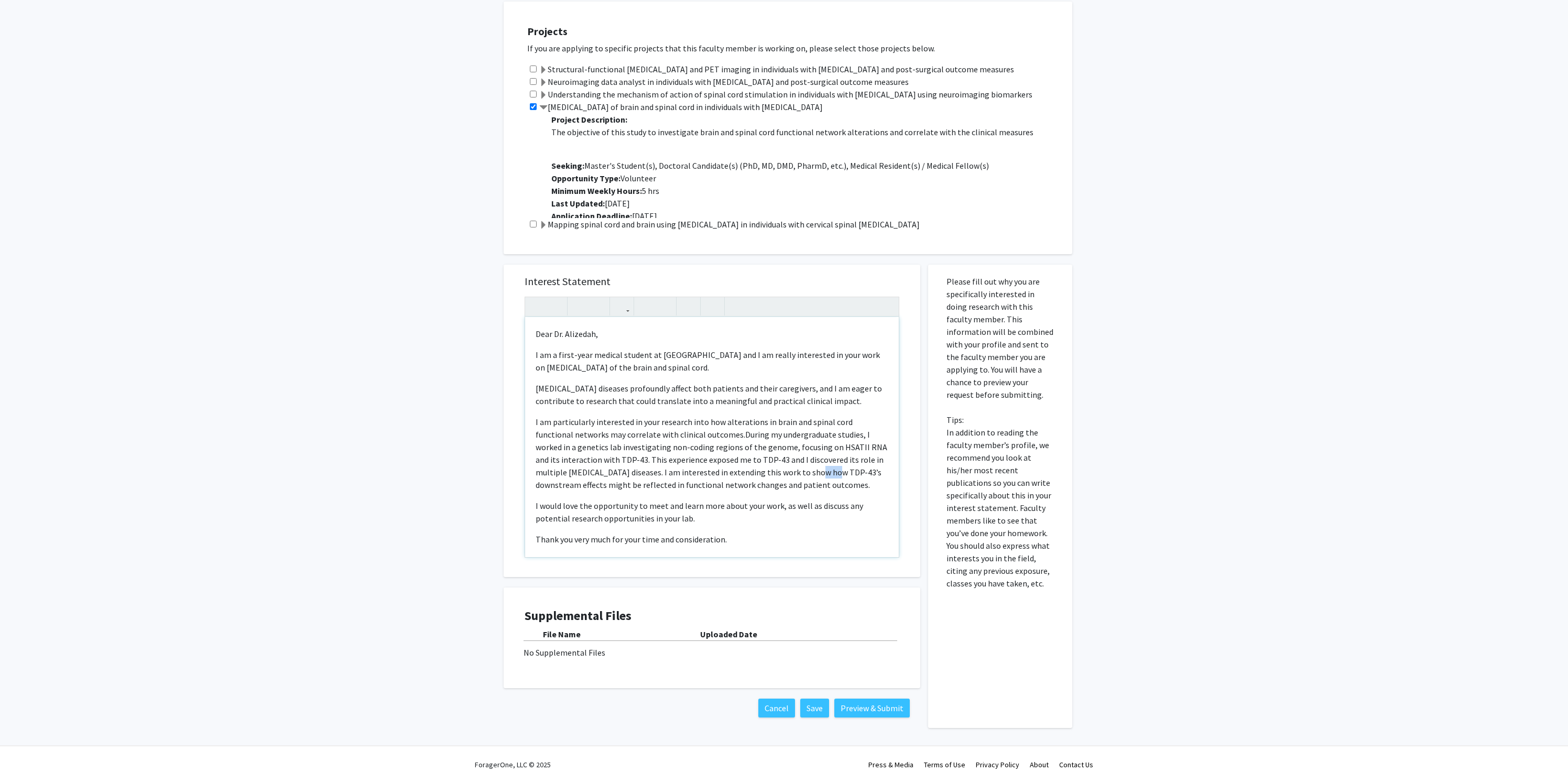
scroll to position [0, 0]
click at [551, 340] on p "Dear Dr. Alizedah," at bounding box center [712, 334] width 352 height 13
click at [783, 473] on span "During my undergraduate studies, I worked in a genetics lab investigating non-c…" at bounding box center [712, 460] width 352 height 61
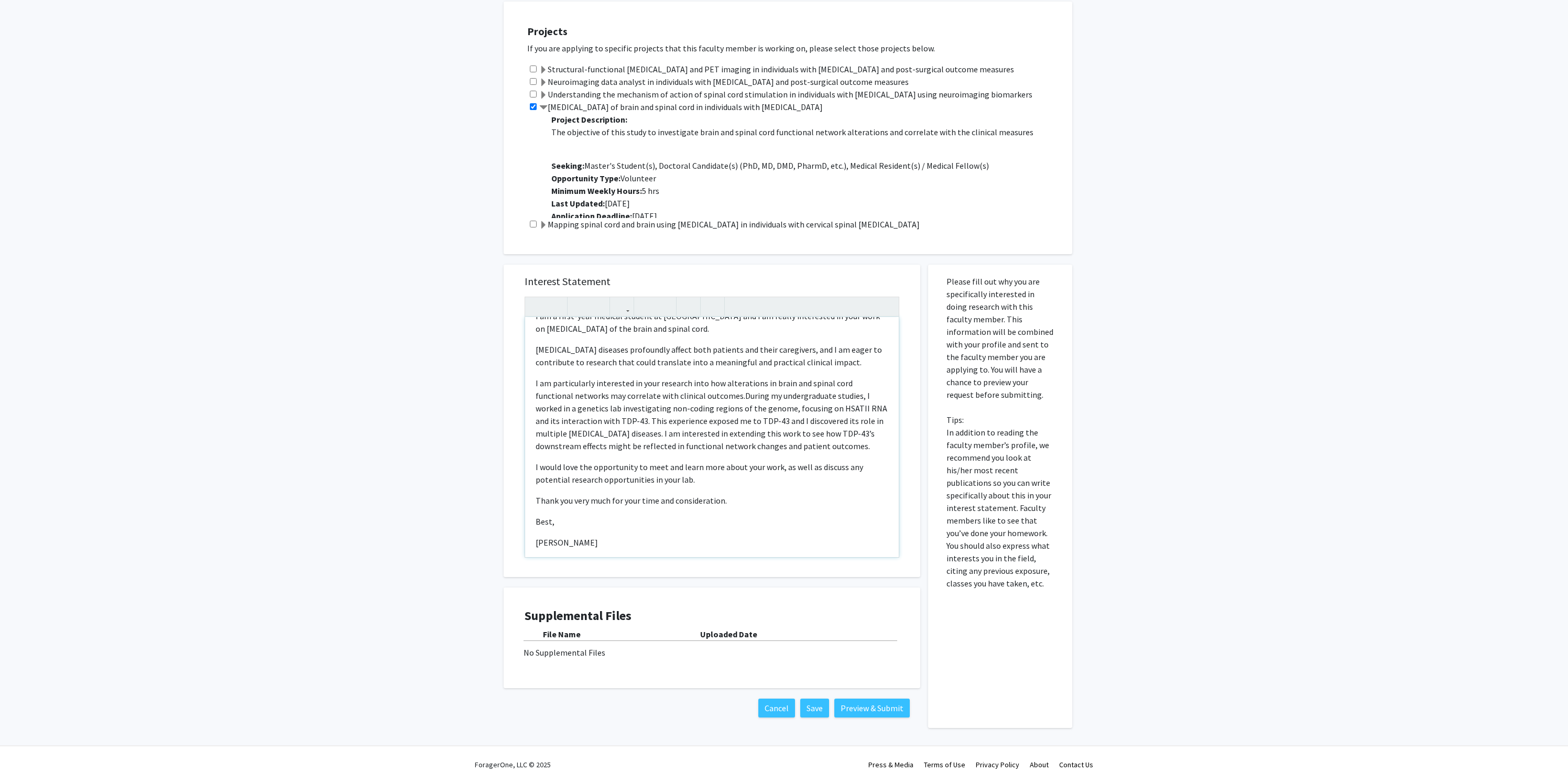
scroll to position [43, 0]
drag, startPoint x: 722, startPoint y: 497, endPoint x: 575, endPoint y: 502, distance: 147.1
click at [575, 502] on p "Thank you very much for your time and consideration." at bounding box center [712, 497] width 352 height 13
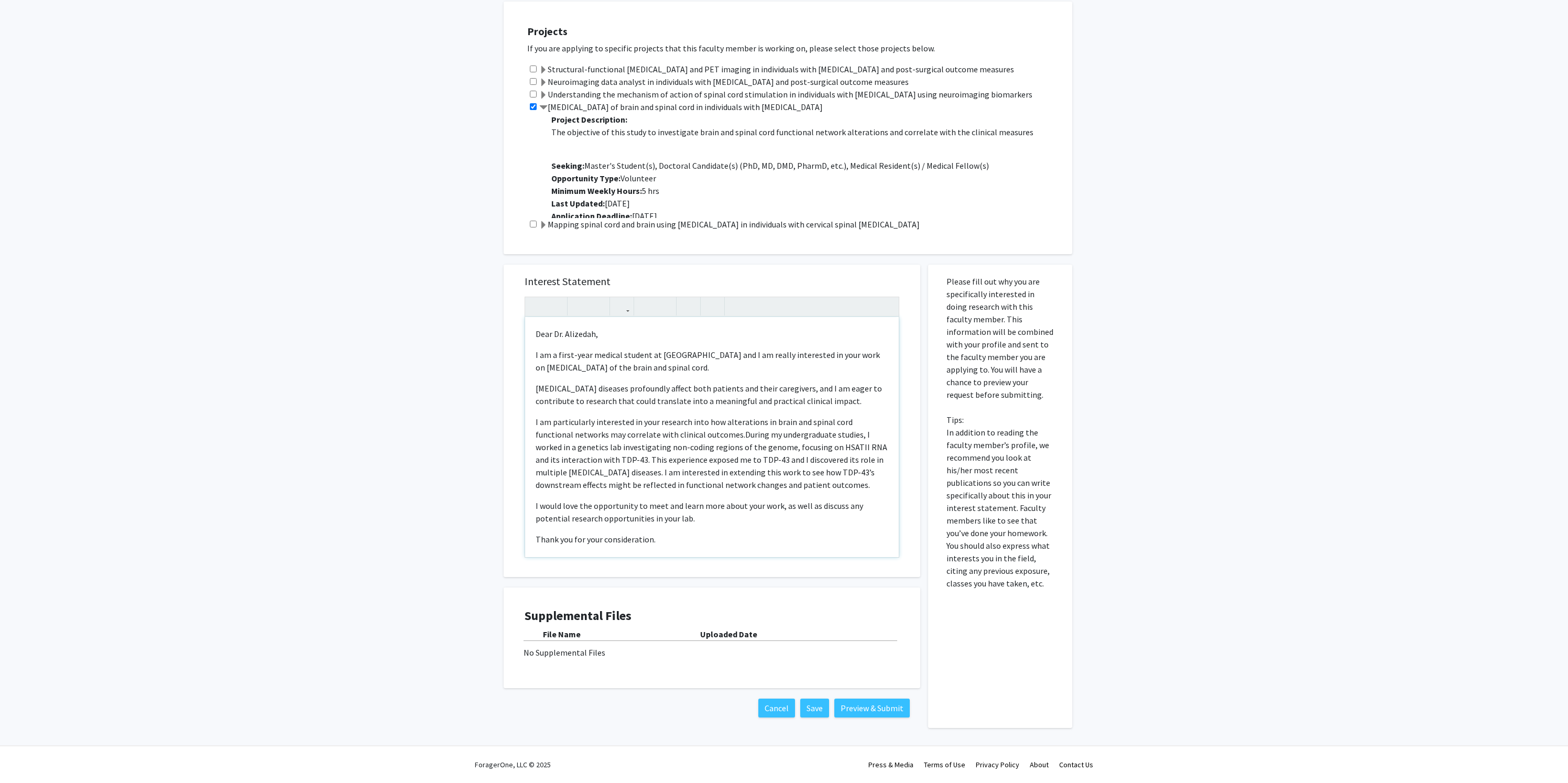
scroll to position [0, 0]
click at [583, 334] on p "Dear Dr. Alizedah," at bounding box center [712, 334] width 352 height 13
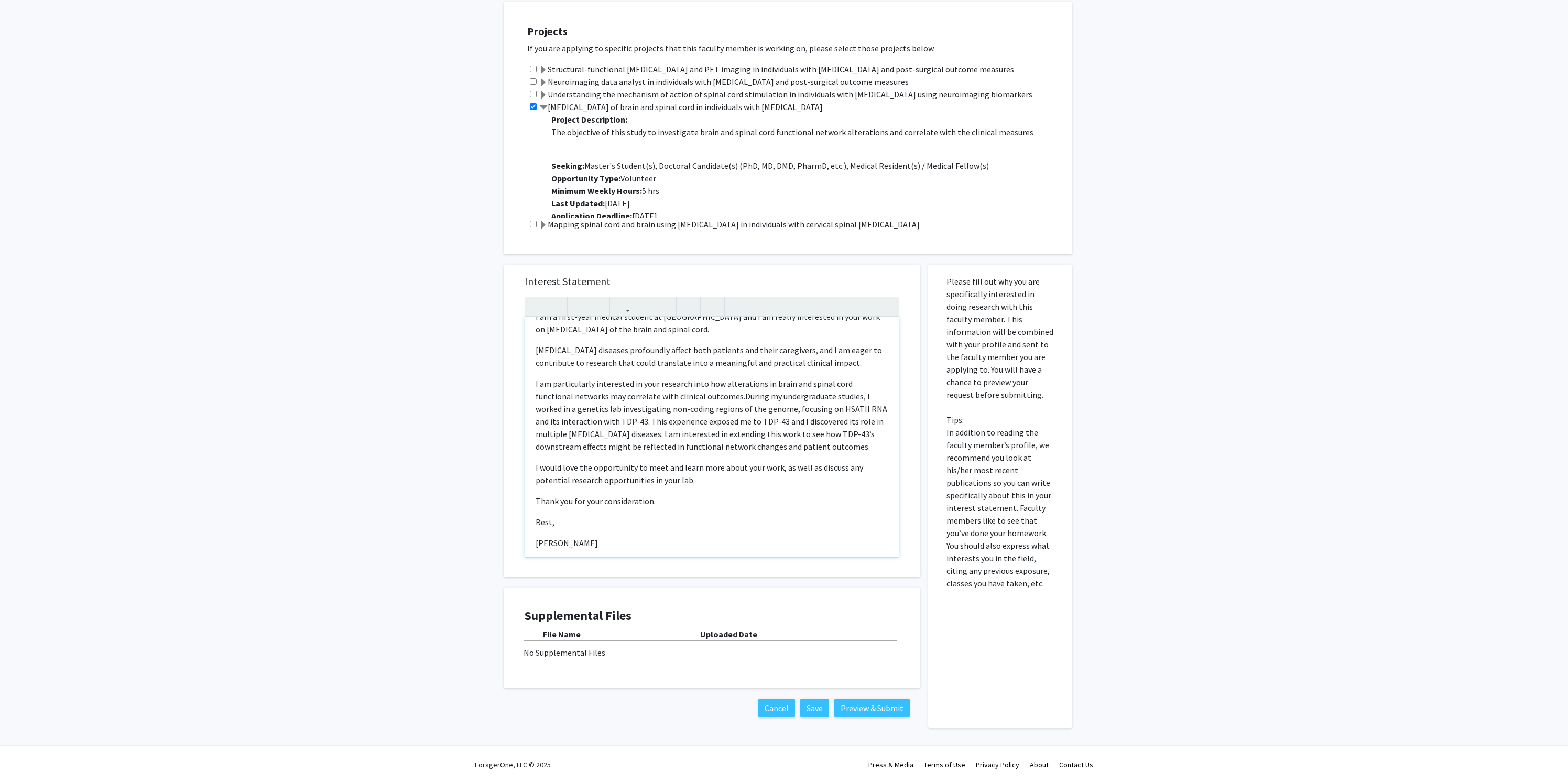
scroll to position [40, 0]
drag, startPoint x: 687, startPoint y: 478, endPoint x: 650, endPoint y: 479, distance: 37.0
click at [650, 479] on p "I would love the opportunity to meet and learn more about your work, as well as…" at bounding box center [712, 471] width 352 height 25
type textarea "<l>Ipsu Do. Sitametc,</a><e>S do e tempo-inci utlabor etdolor ma ALIQ eni A mi …"
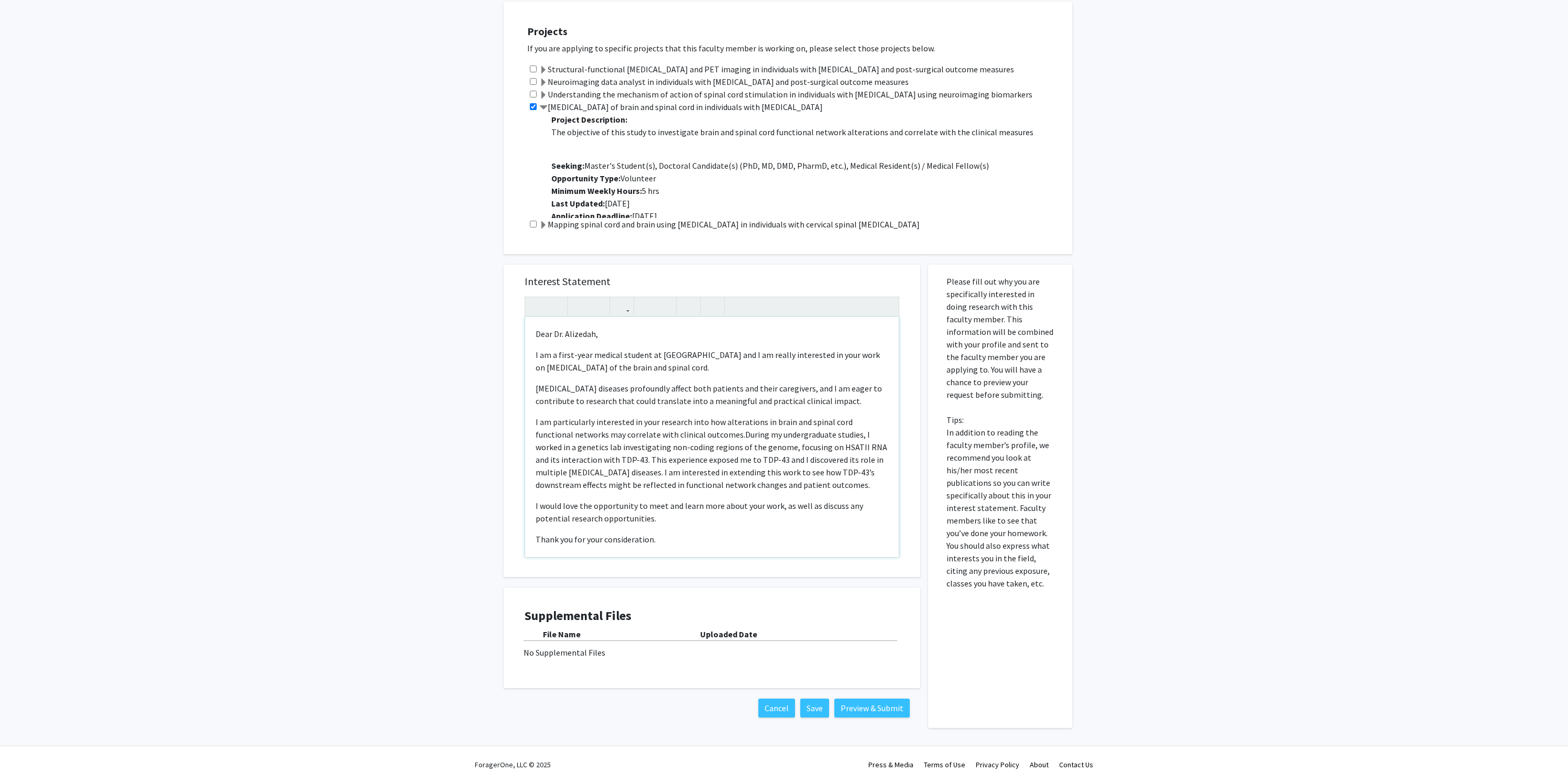
scroll to position [530, 0]
click at [643, 459] on span "During my undergraduate studies, I worked in a genetics lab investigating non-c…" at bounding box center [712, 460] width 352 height 61
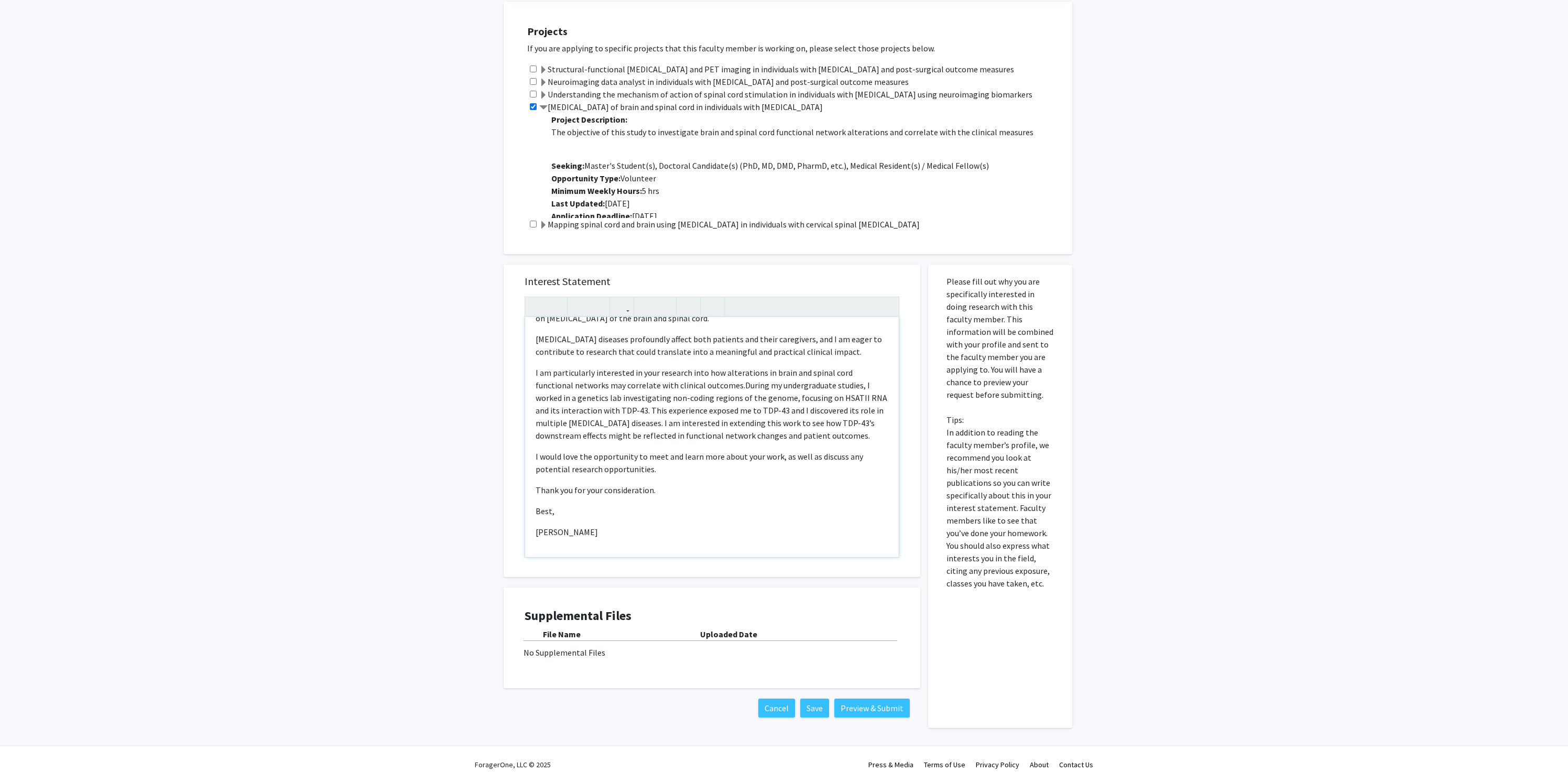
scroll to position [49, 0]
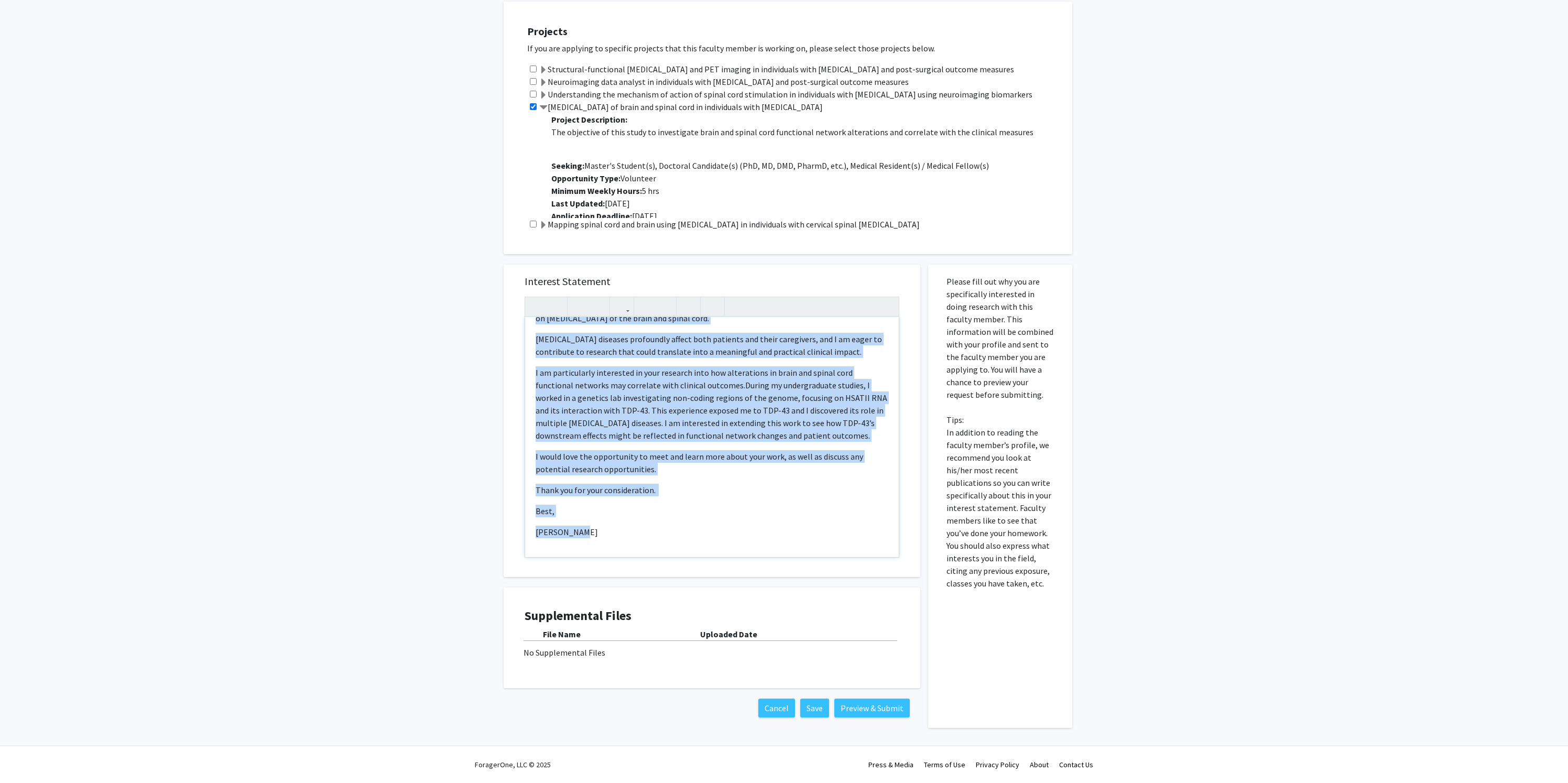
copy div "Lore Ip. Dolorsit, A co a elits-doei tempori utlabor et DOLO mag A en admini ve…"
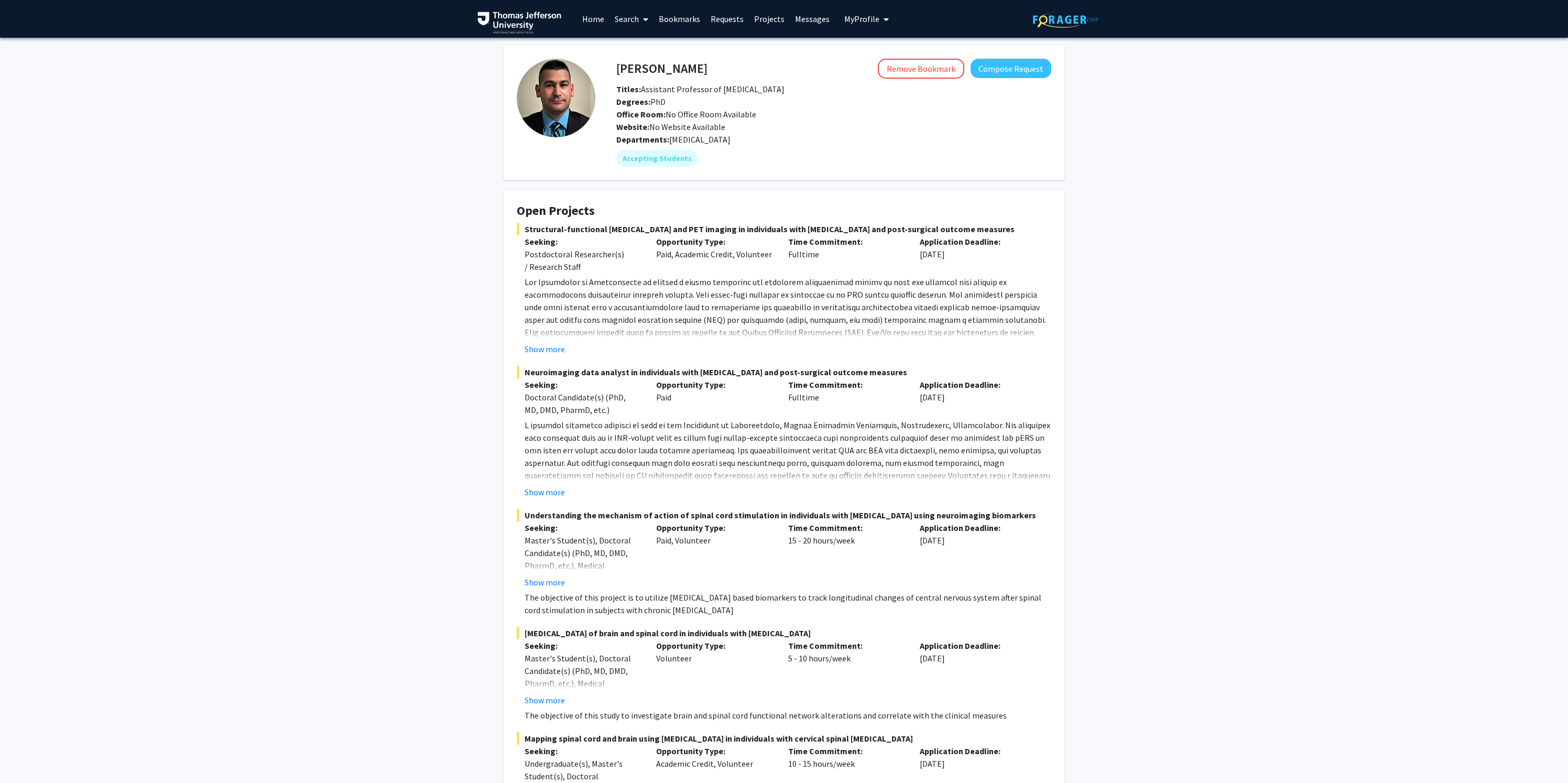
click at [665, 73] on h4 "[PERSON_NAME]" at bounding box center [662, 68] width 91 height 19
copy h4 "Alizedah"
click at [617, 70] on div "Mahdi Alizedah Remove Bookmark Compose Request" at bounding box center [834, 68] width 450 height 20
copy h4 "[PERSON_NAME]"
